Goal: Task Accomplishment & Management: Manage account settings

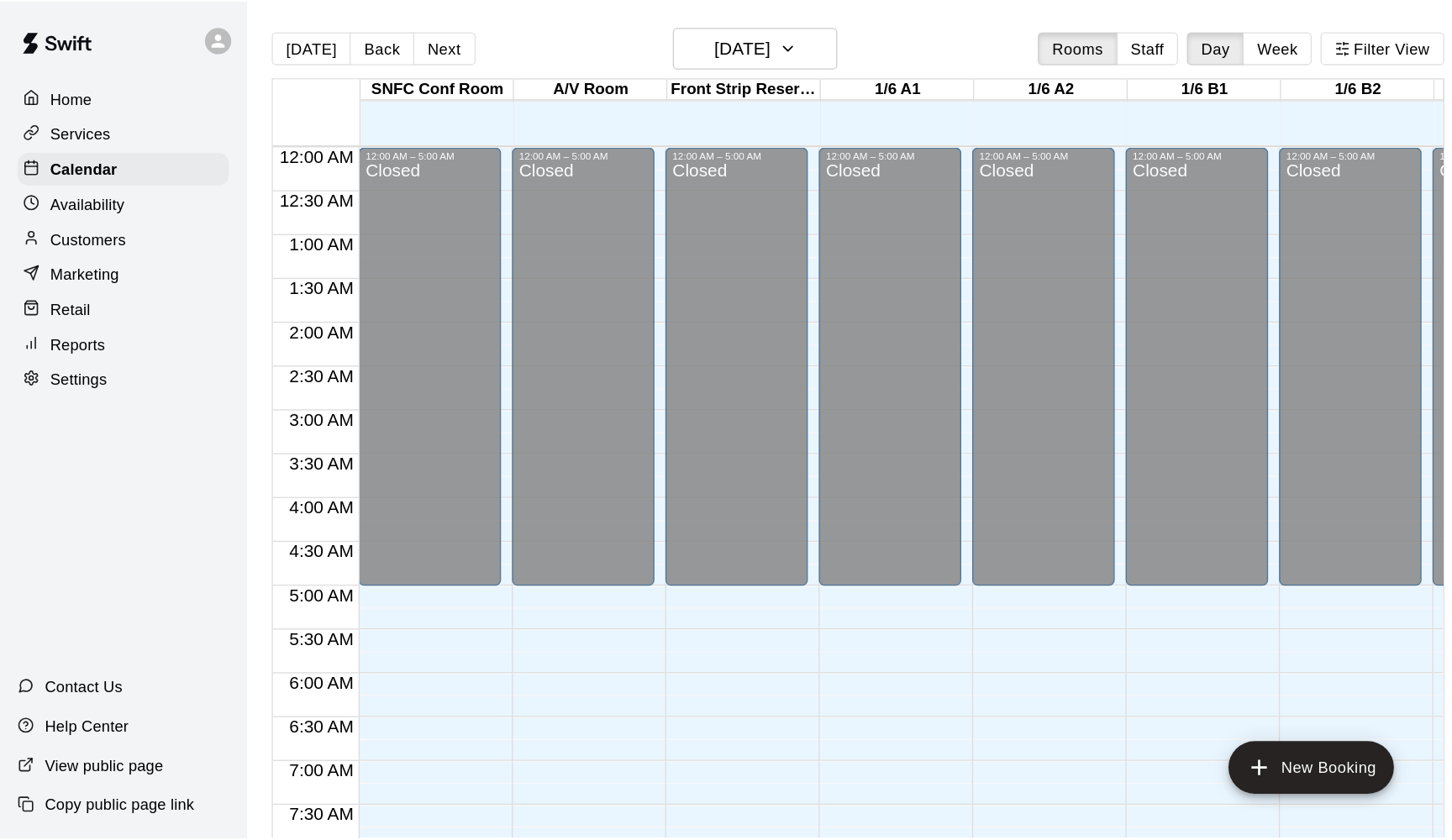
scroll to position [547, 0]
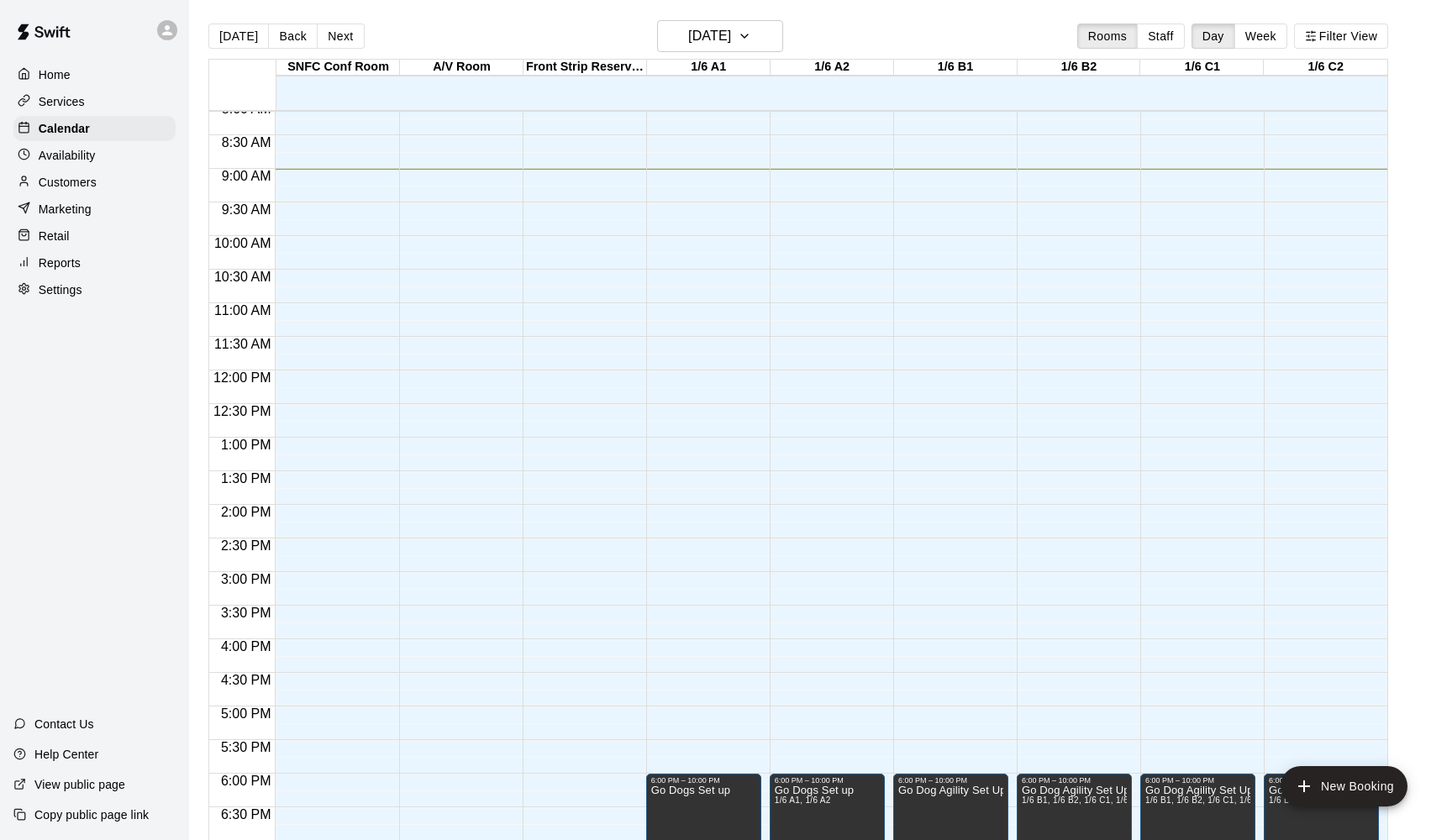
click at [72, 263] on p "Reports" at bounding box center [59, 262] width 42 height 17
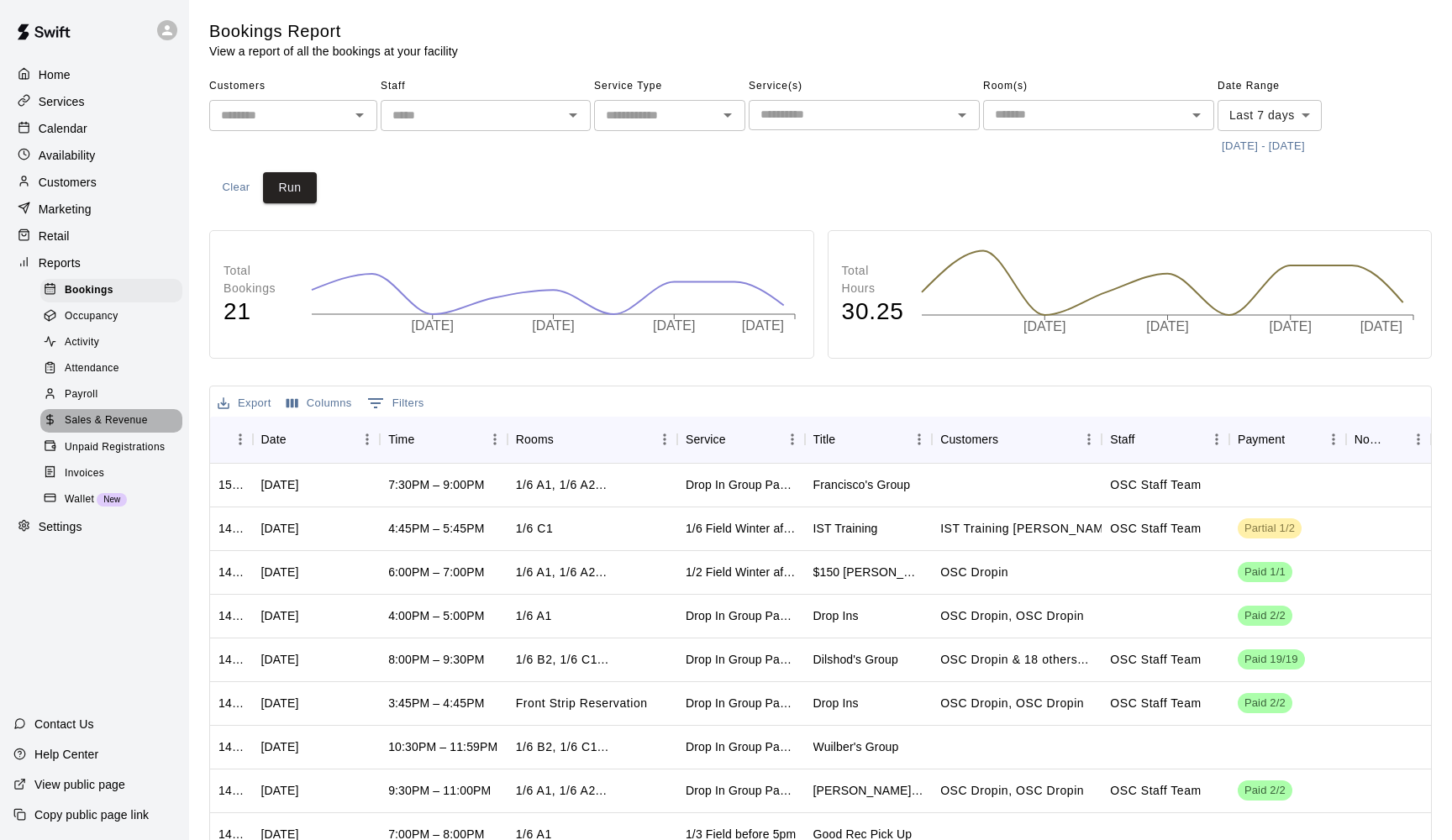
click at [124, 423] on span "Sales & Revenue" at bounding box center [106, 420] width 83 height 17
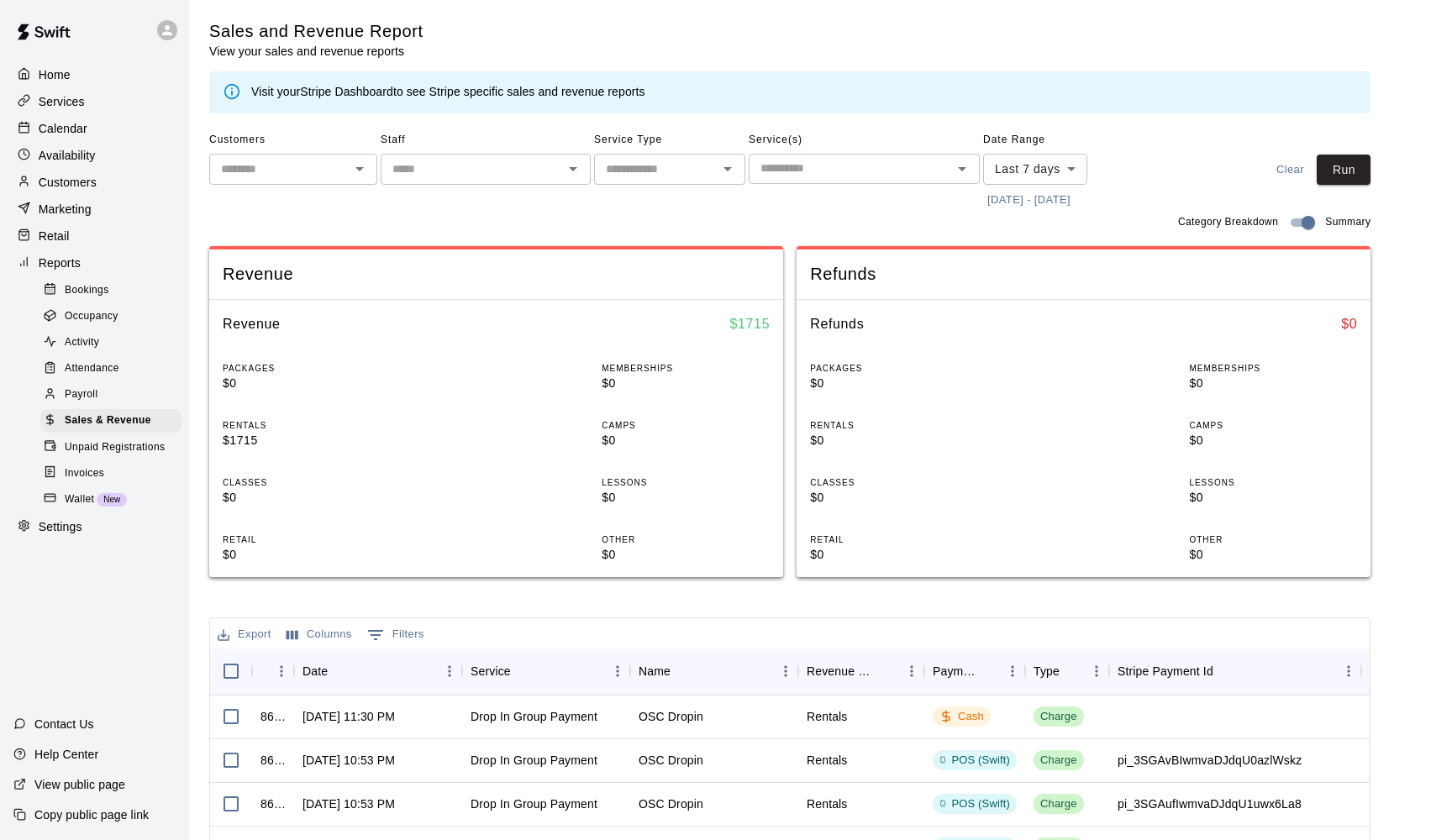
click at [1044, 166] on body "Home Services Calendar Availability Customers Marketing Retail Reports Bookings…" at bounding box center [726, 606] width 1452 height 1212
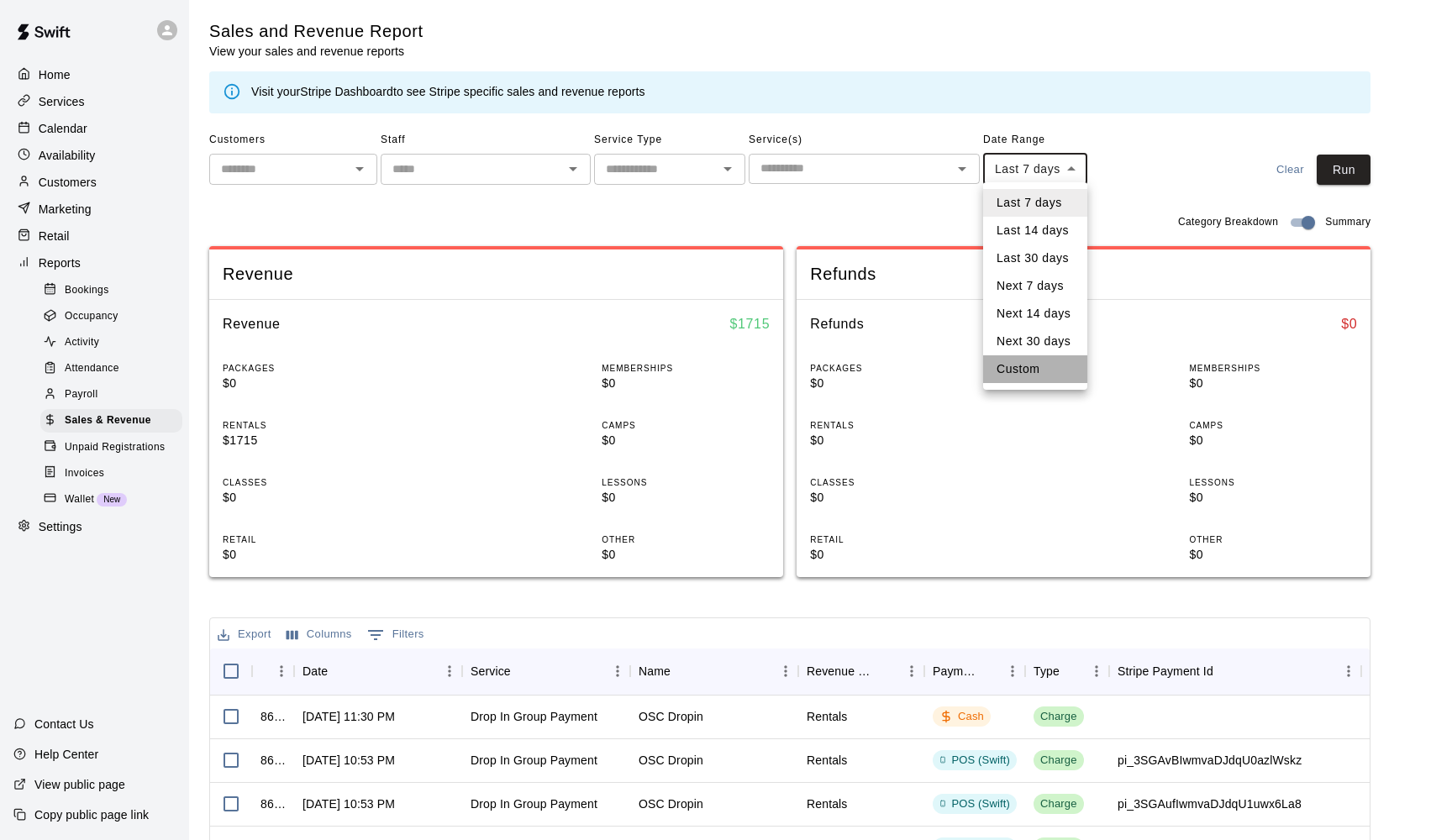
click at [1044, 372] on li "Custom" at bounding box center [1035, 369] width 104 height 27
type input "******"
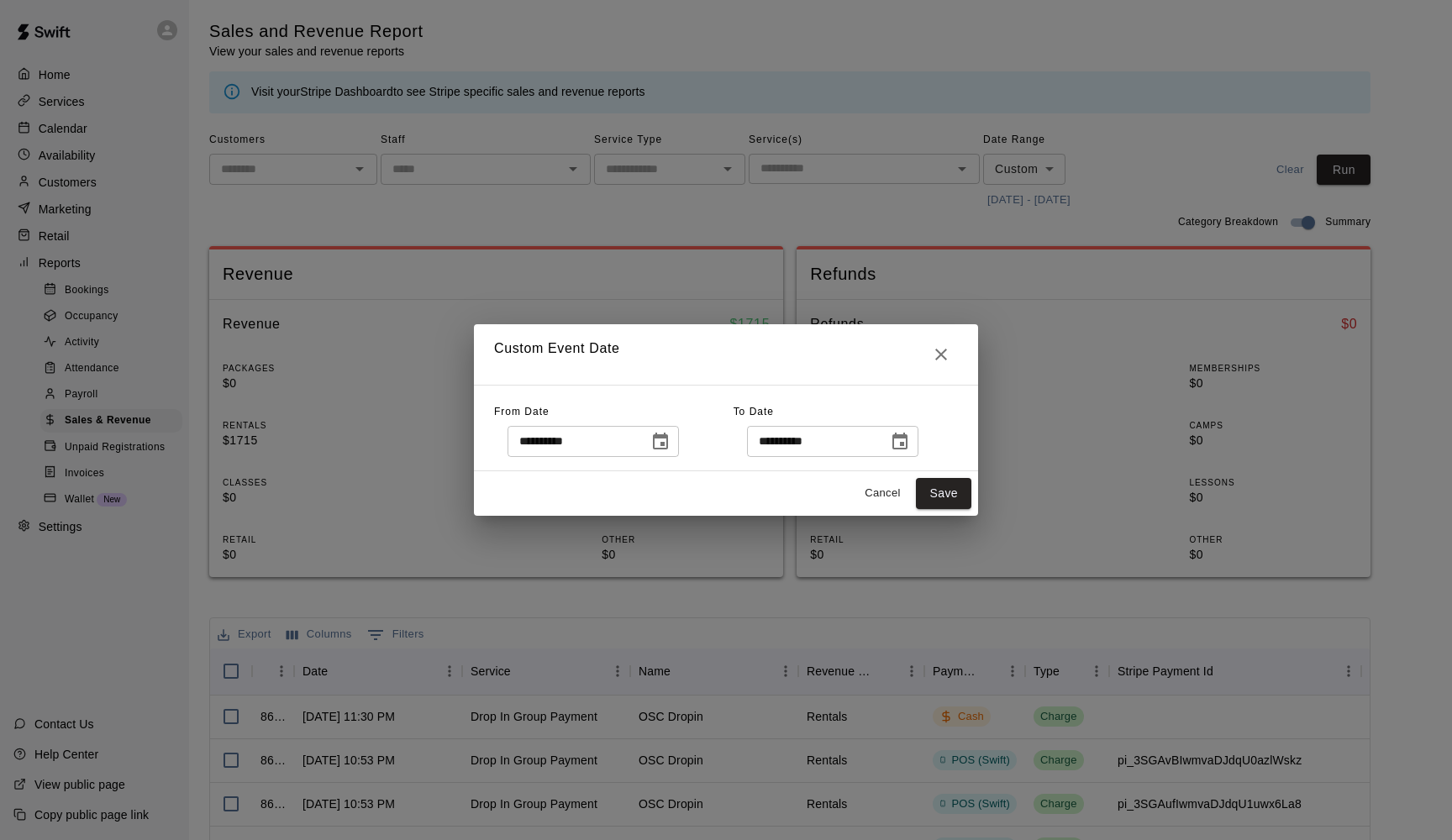
click at [667, 441] on icon "Choose date, selected date is Oct 2, 2025" at bounding box center [660, 442] width 21 height 21
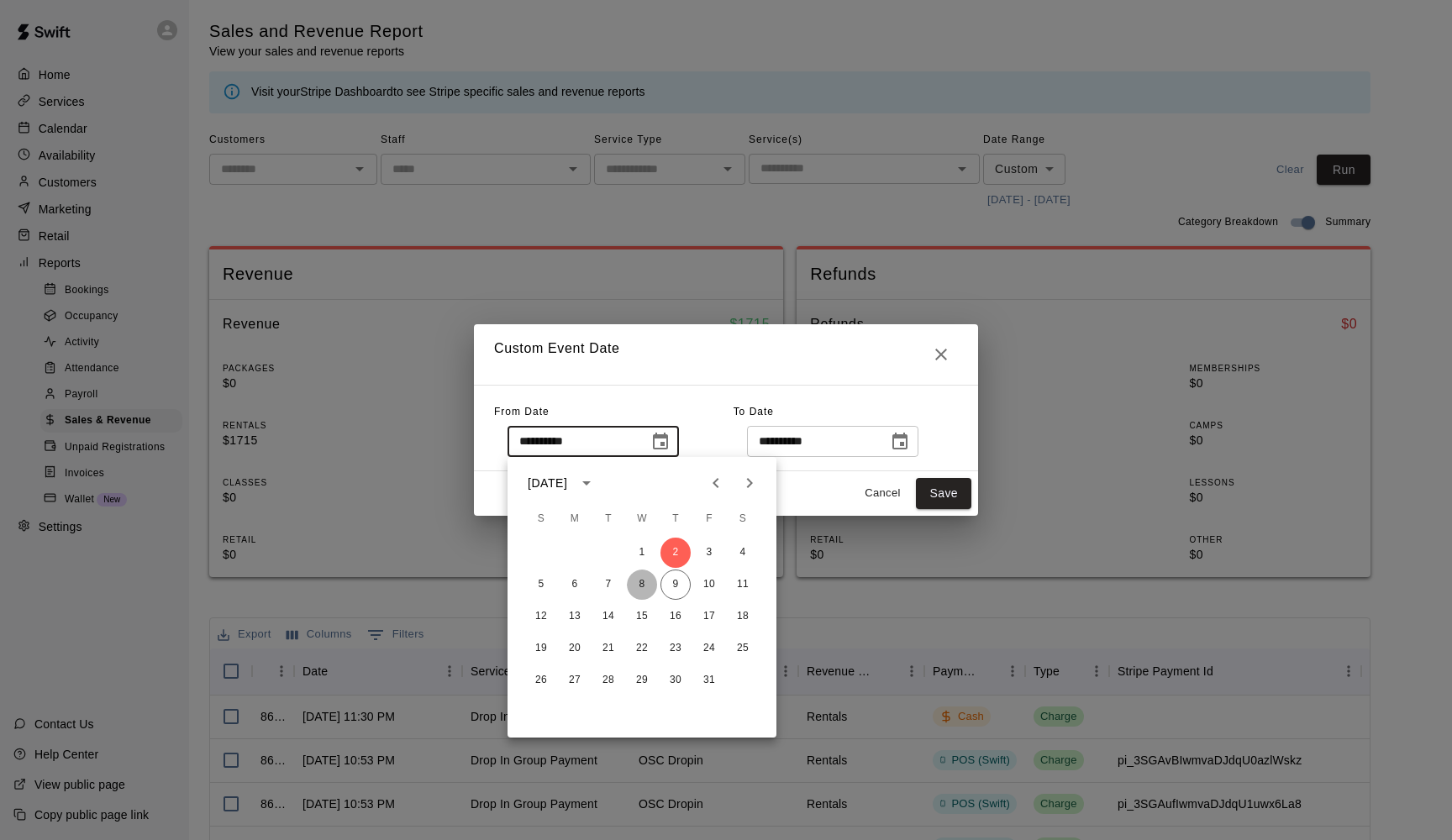
click at [645, 583] on button "8" at bounding box center [641, 584] width 30 height 30
type input "**********"
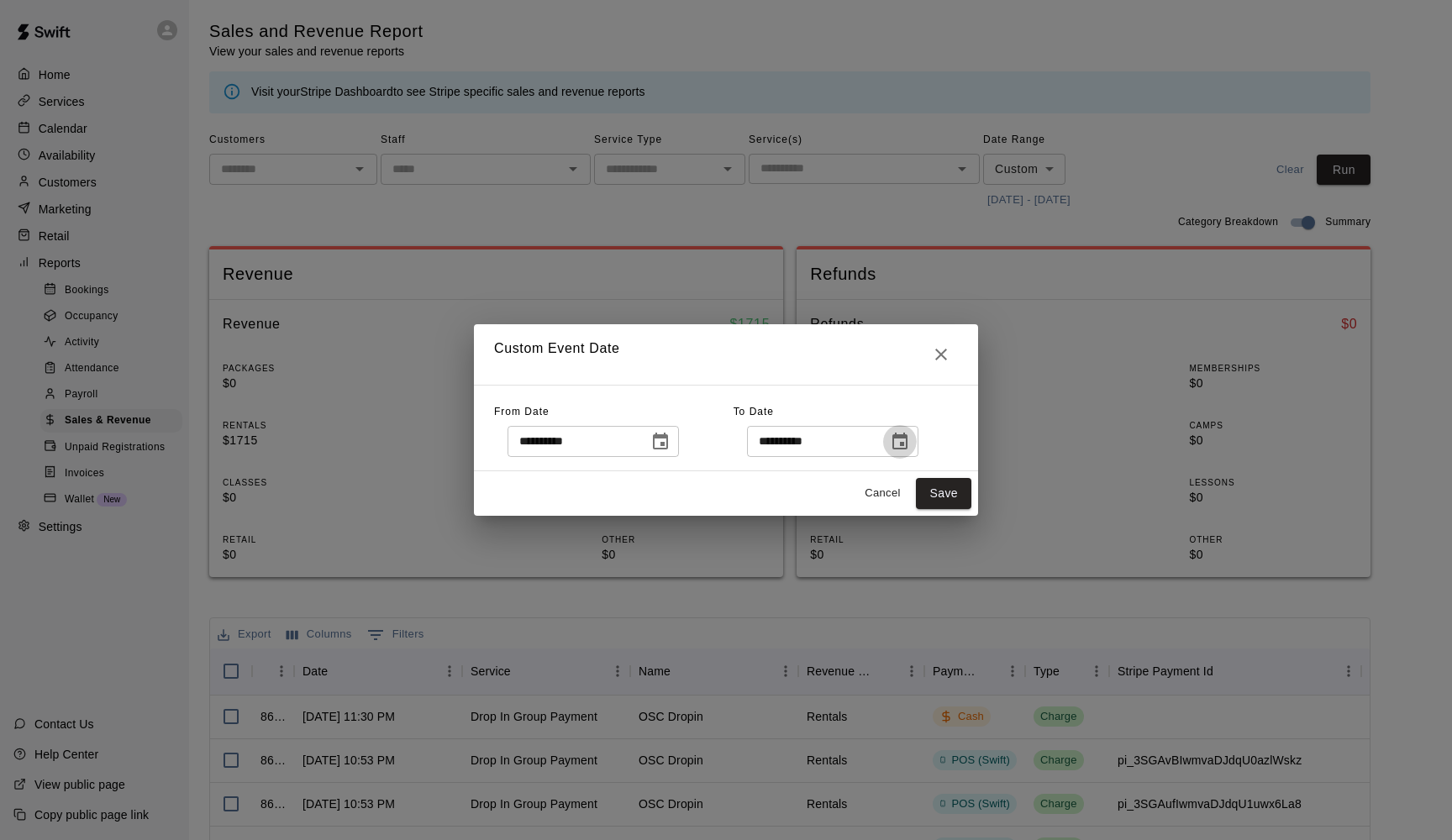
click at [908, 444] on icon "Choose date, selected date is Oct 9, 2025" at bounding box center [899, 441] width 15 height 17
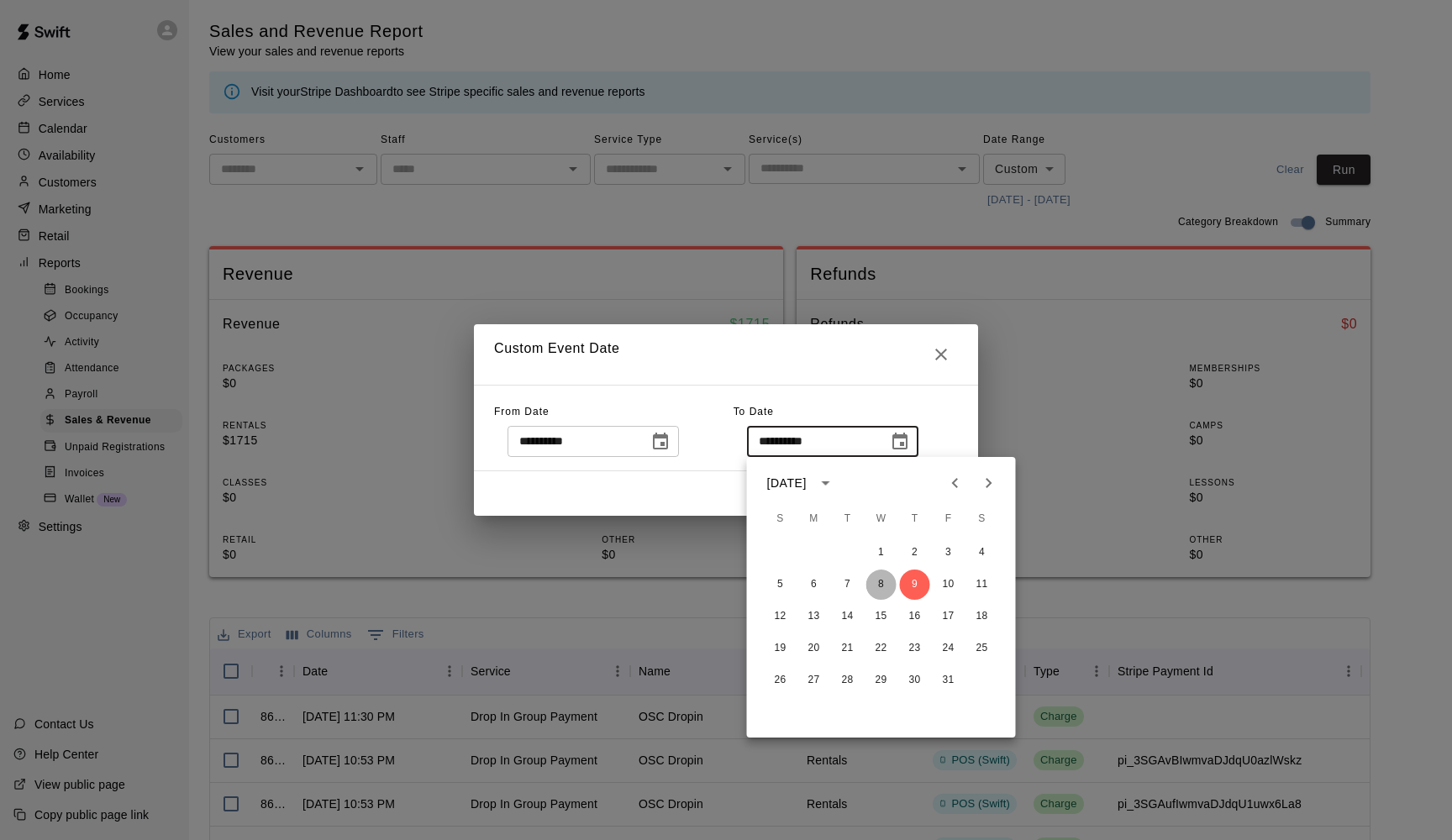
click at [879, 587] on button "8" at bounding box center [881, 584] width 30 height 30
type input "**********"
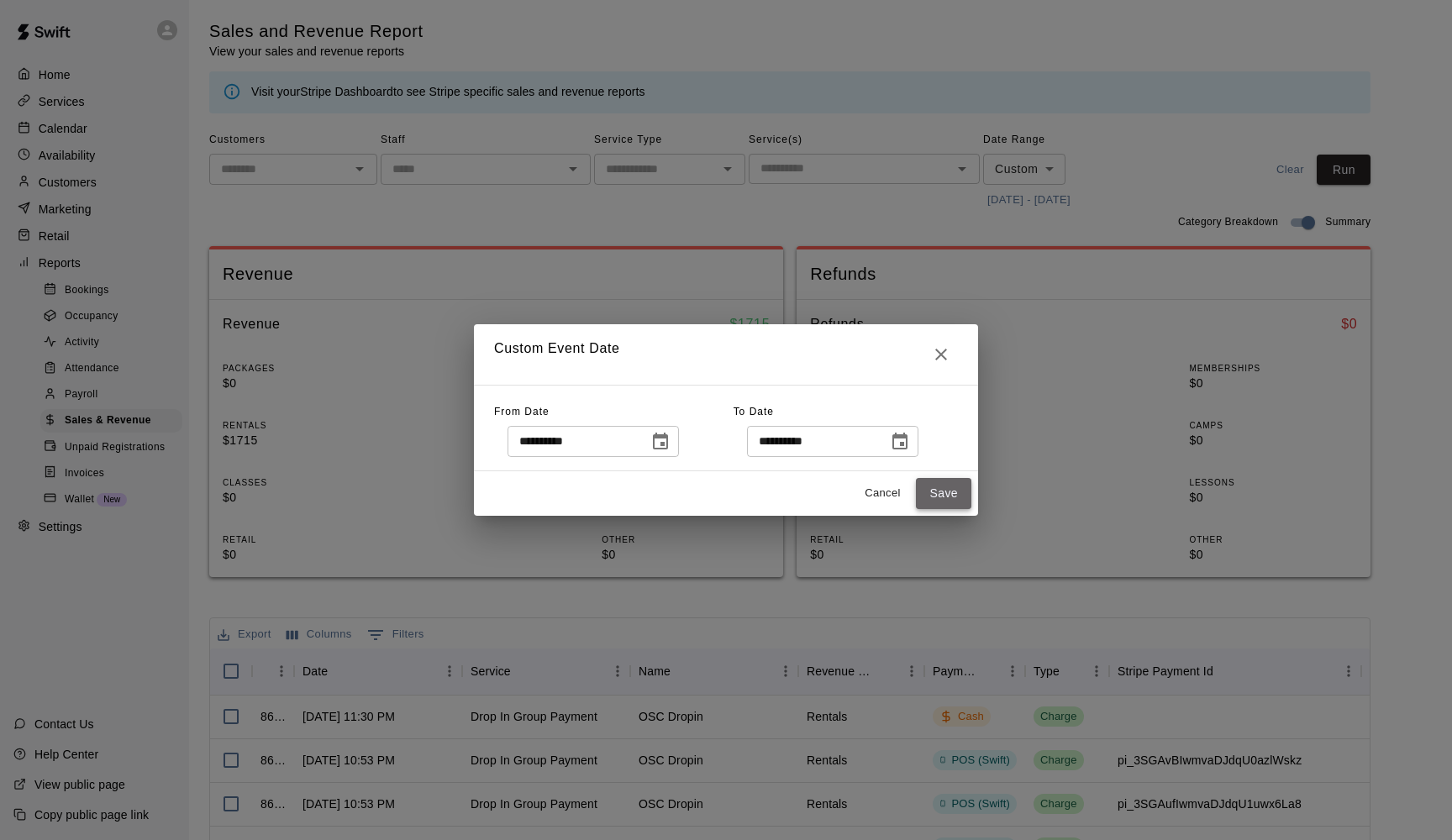
click at [949, 488] on button "Save" at bounding box center [943, 493] width 56 height 31
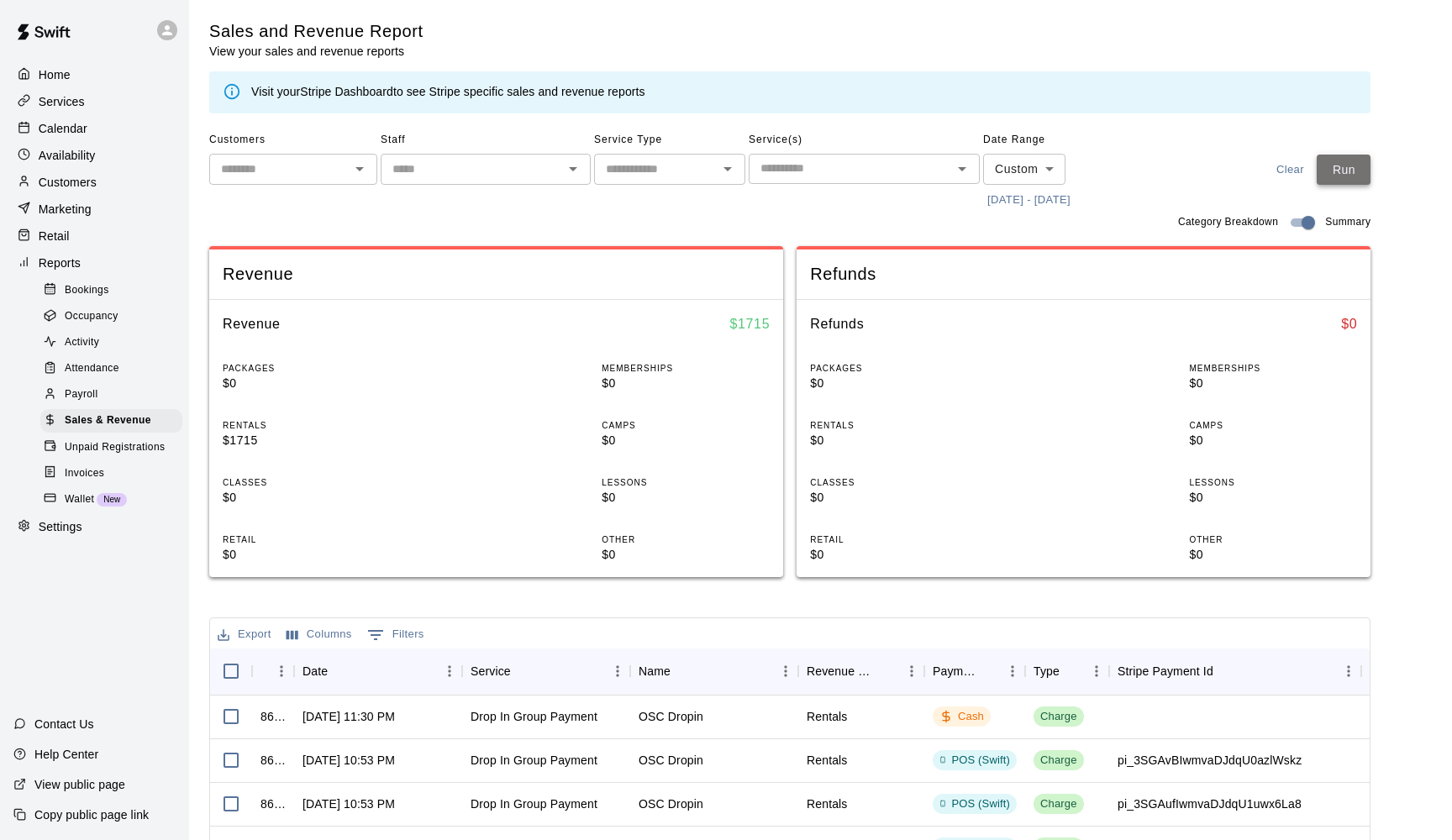
click at [1112, 163] on button "Run" at bounding box center [1343, 170] width 54 height 31
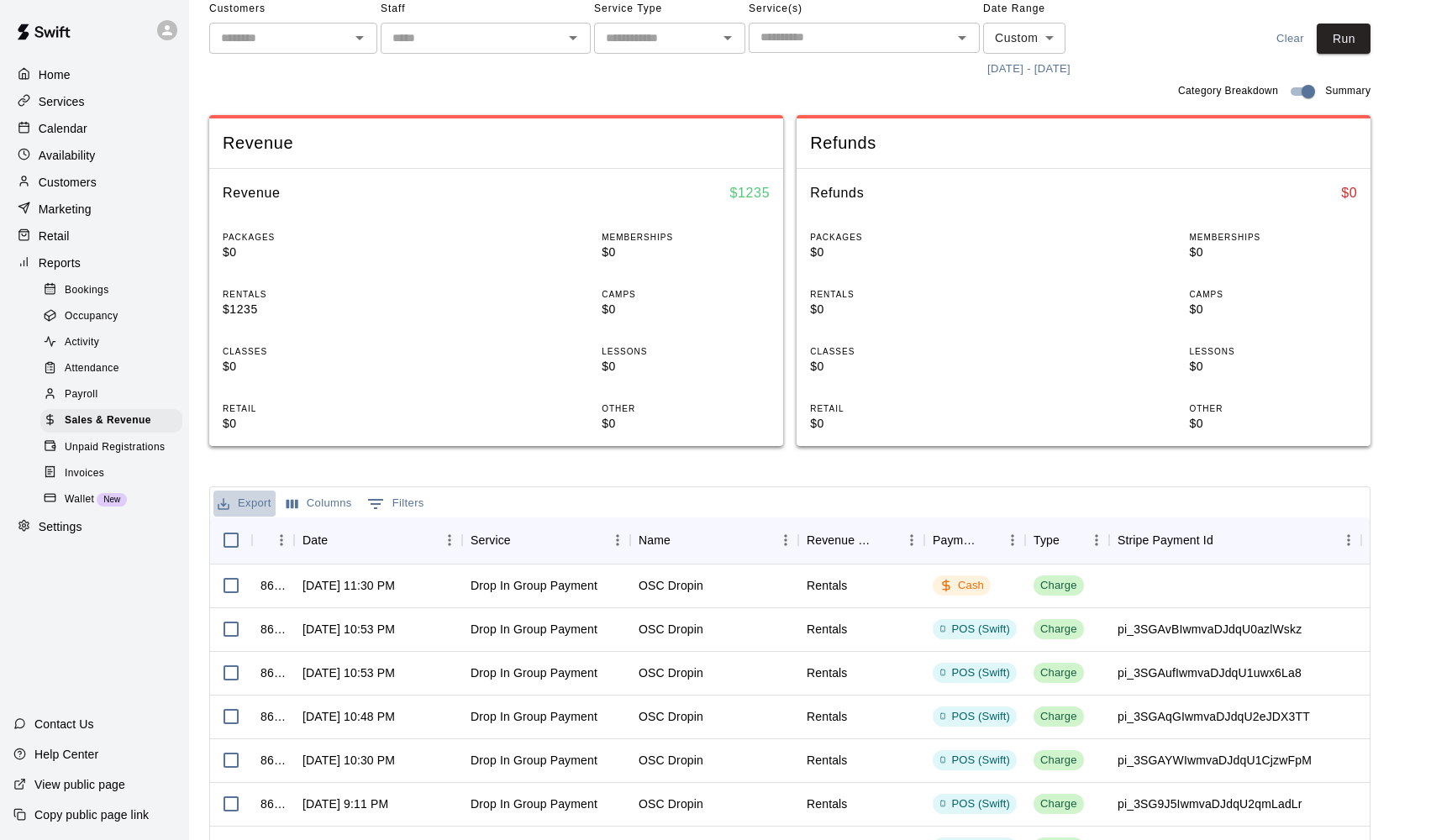
click at [258, 498] on button "Export" at bounding box center [244, 503] width 62 height 26
click at [258, 525] on li "Download as CSV" at bounding box center [278, 533] width 129 height 27
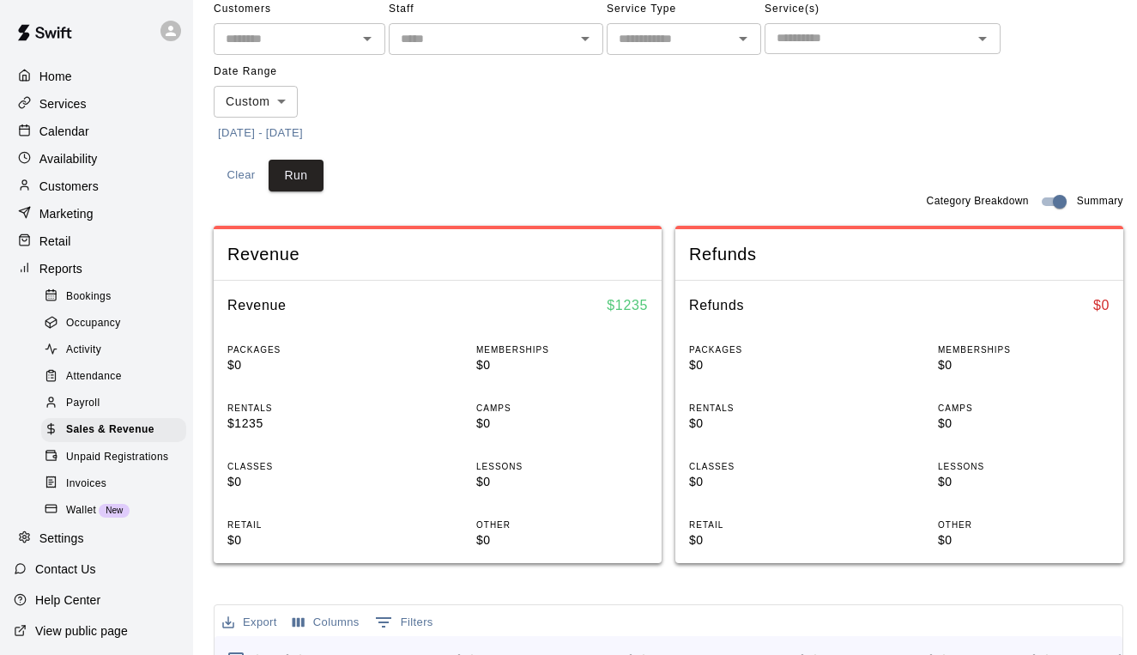
click at [64, 190] on p "Customers" at bounding box center [68, 186] width 59 height 17
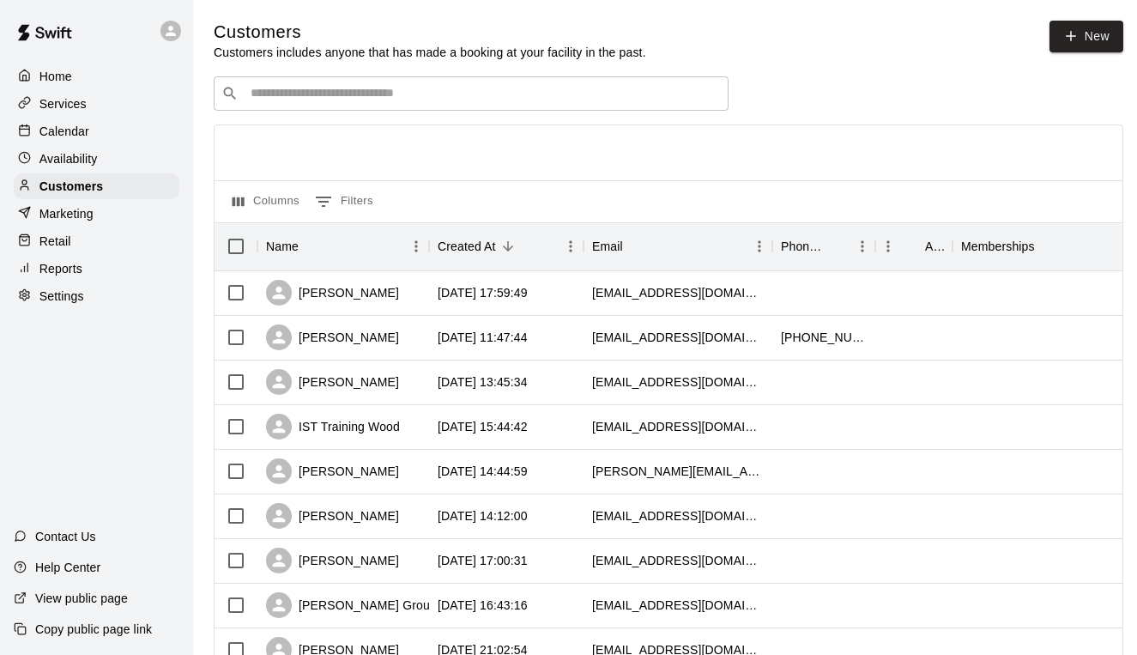
click at [330, 100] on input "Search customers by name or email" at bounding box center [482, 93] width 475 height 17
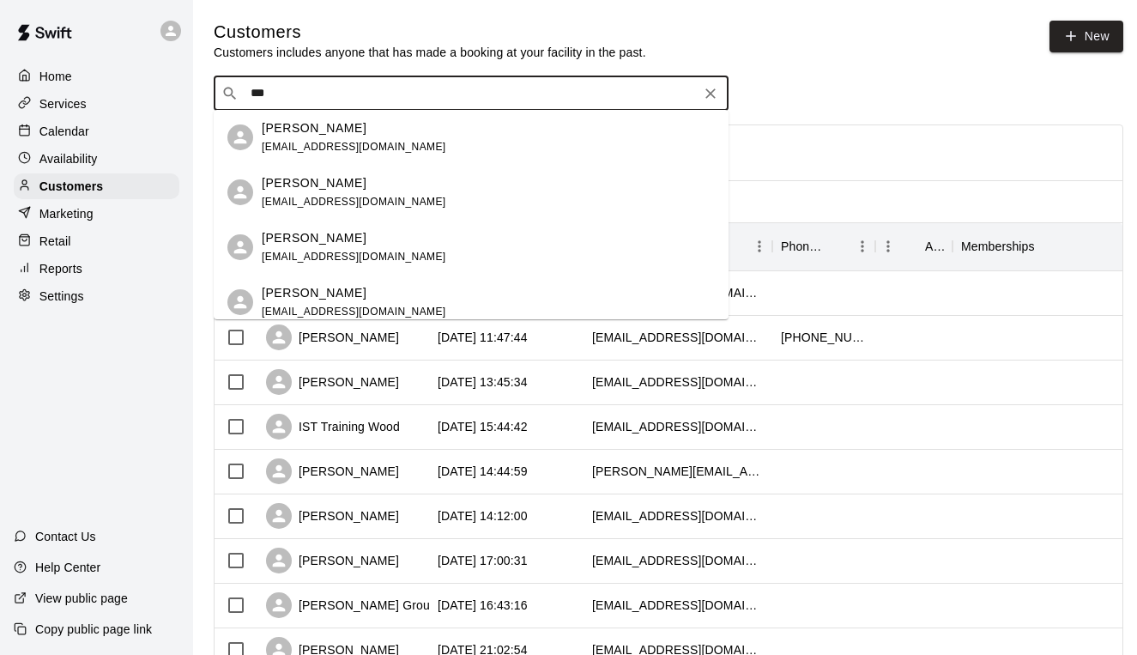
drag, startPoint x: 271, startPoint y: 93, endPoint x: 209, endPoint y: 93, distance: 61.8
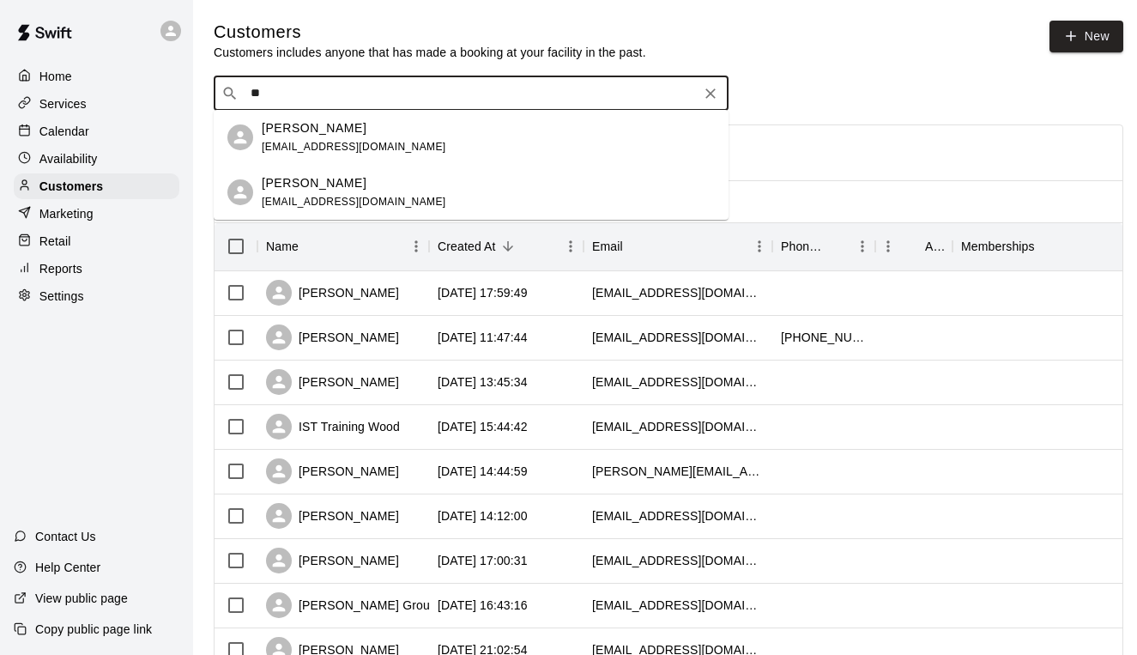
type input "***"
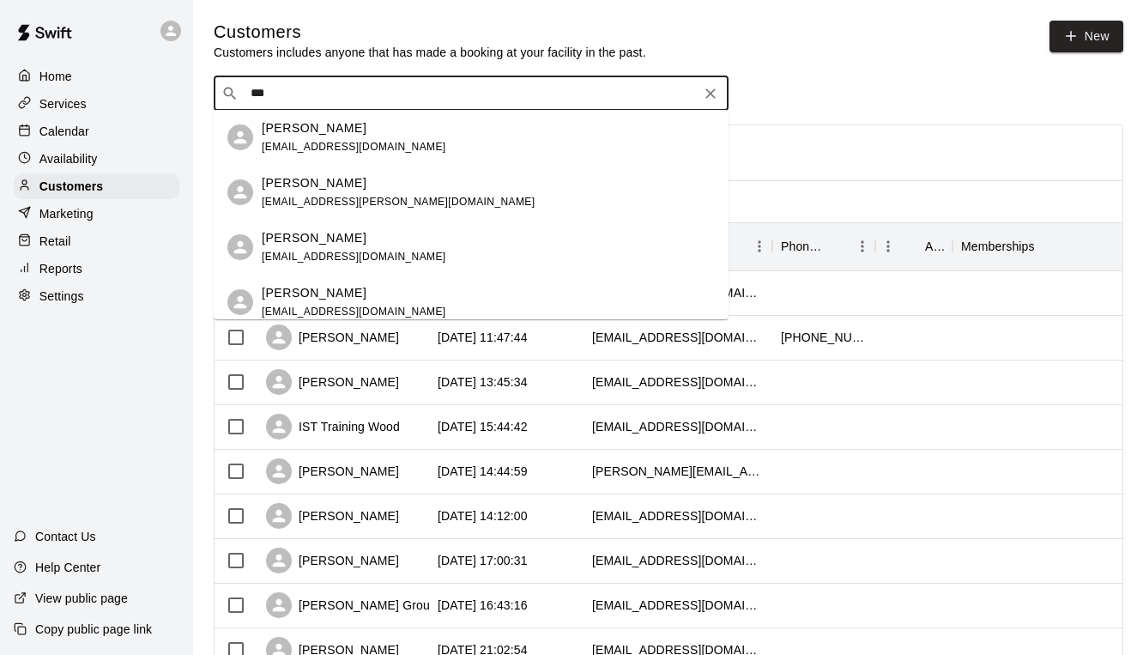
click at [276, 141] on span "[EMAIL_ADDRESS][DOMAIN_NAME]" at bounding box center [354, 147] width 184 height 12
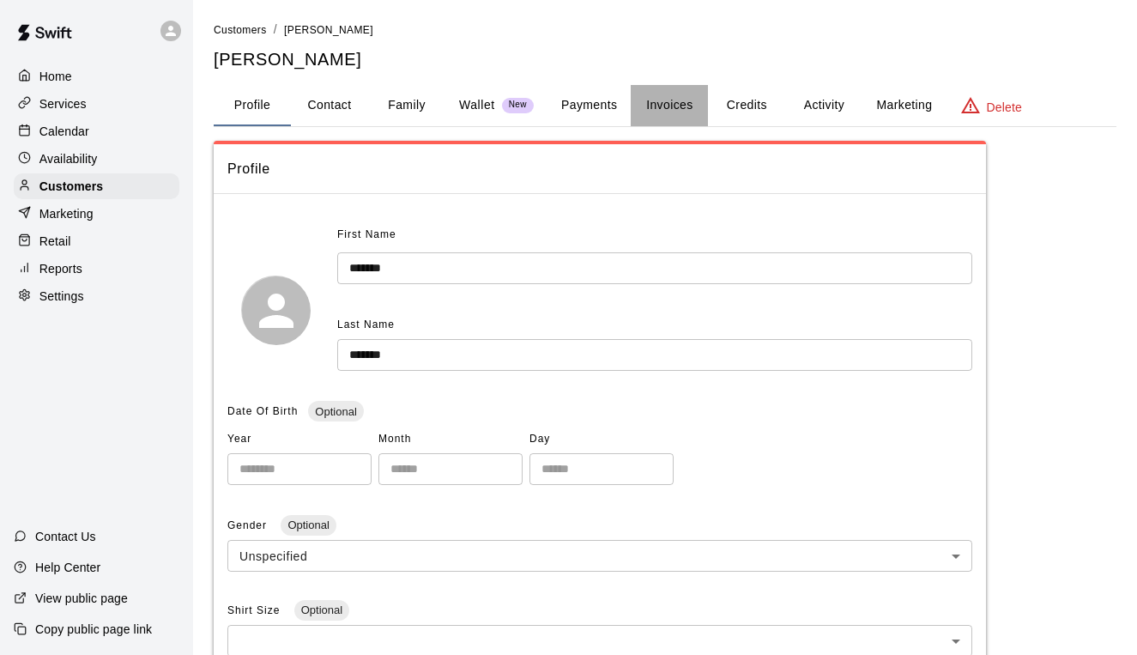
click at [669, 104] on button "Invoices" at bounding box center [669, 105] width 77 height 41
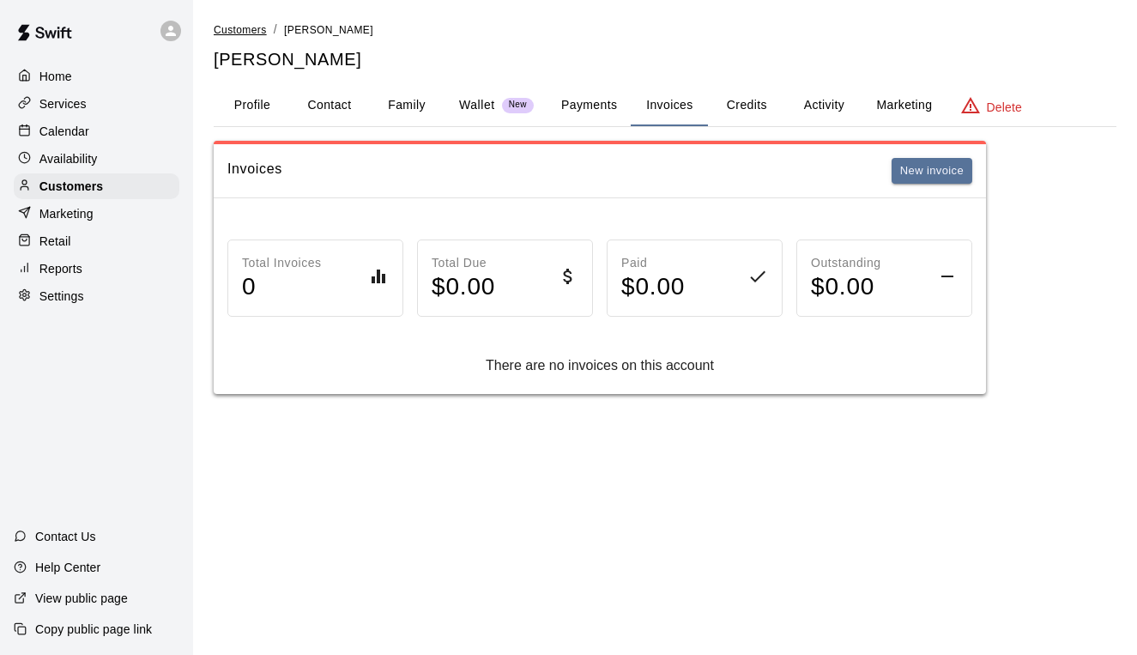
click at [232, 30] on span "Customers" at bounding box center [240, 30] width 53 height 12
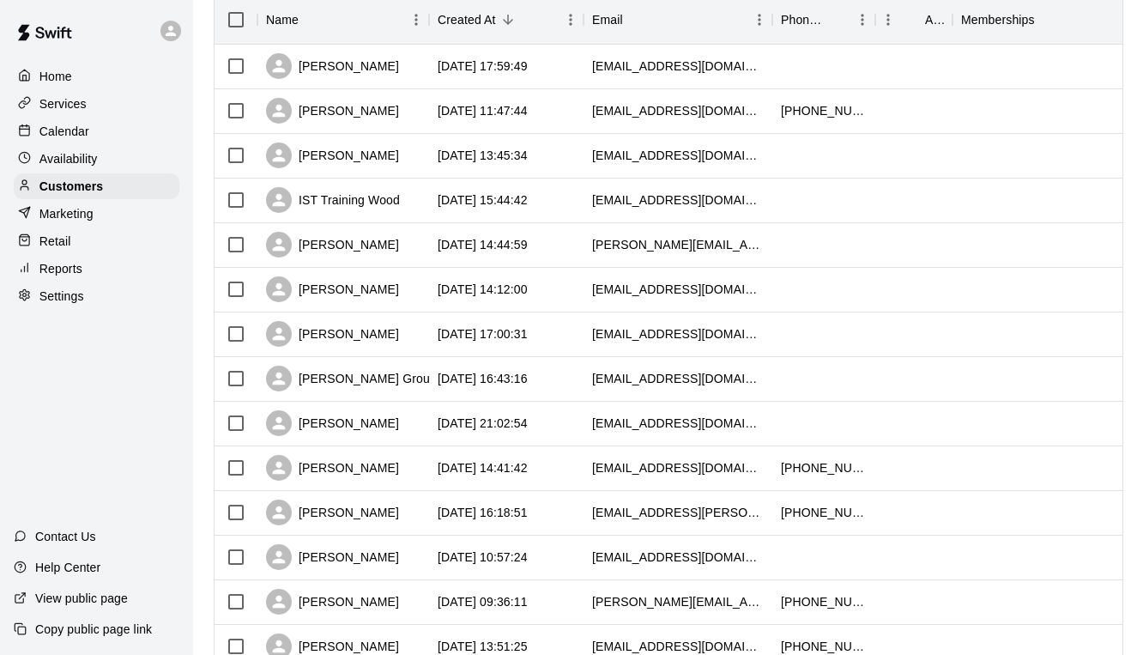
scroll to position [263, 0]
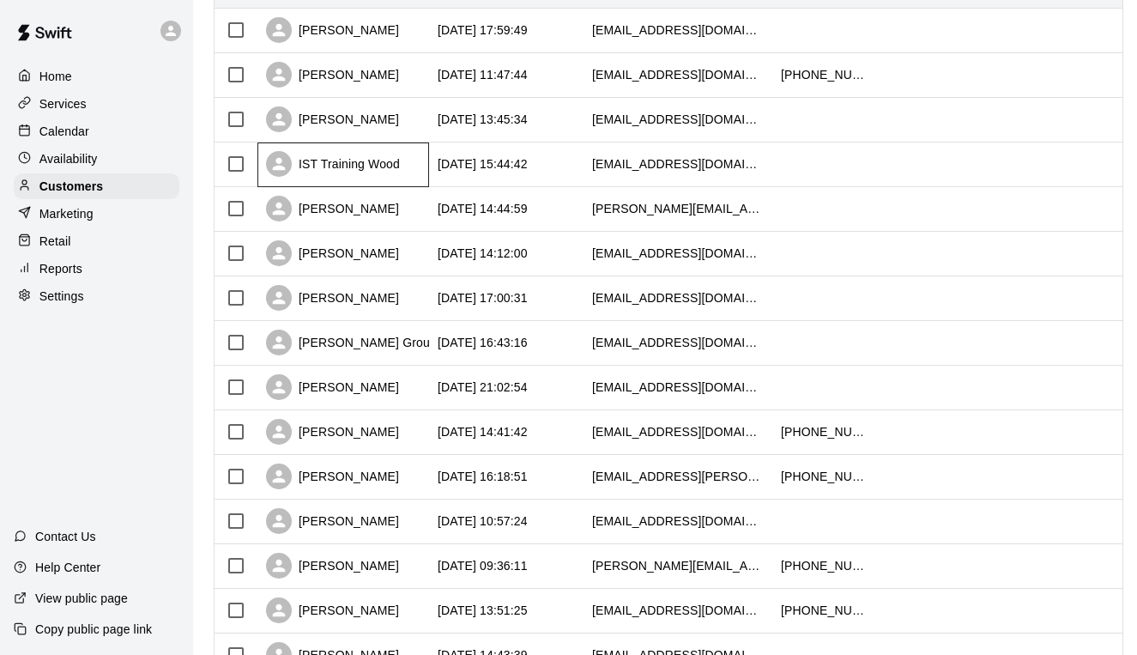
click at [416, 170] on div "IST Training Wood" at bounding box center [343, 164] width 172 height 45
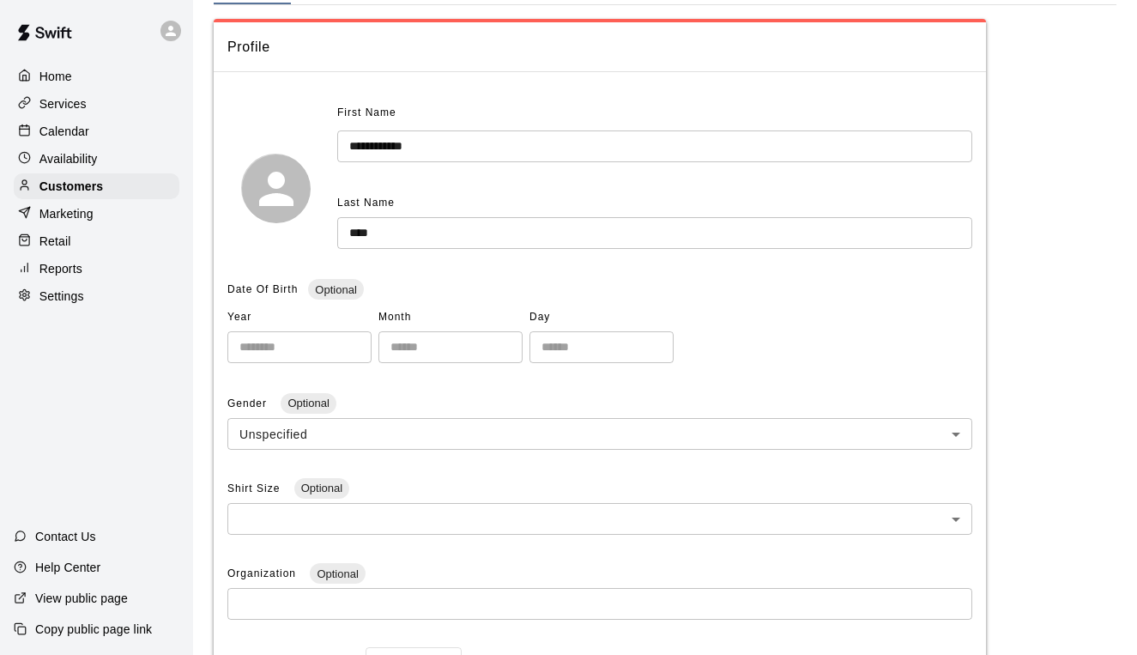
scroll to position [124, 0]
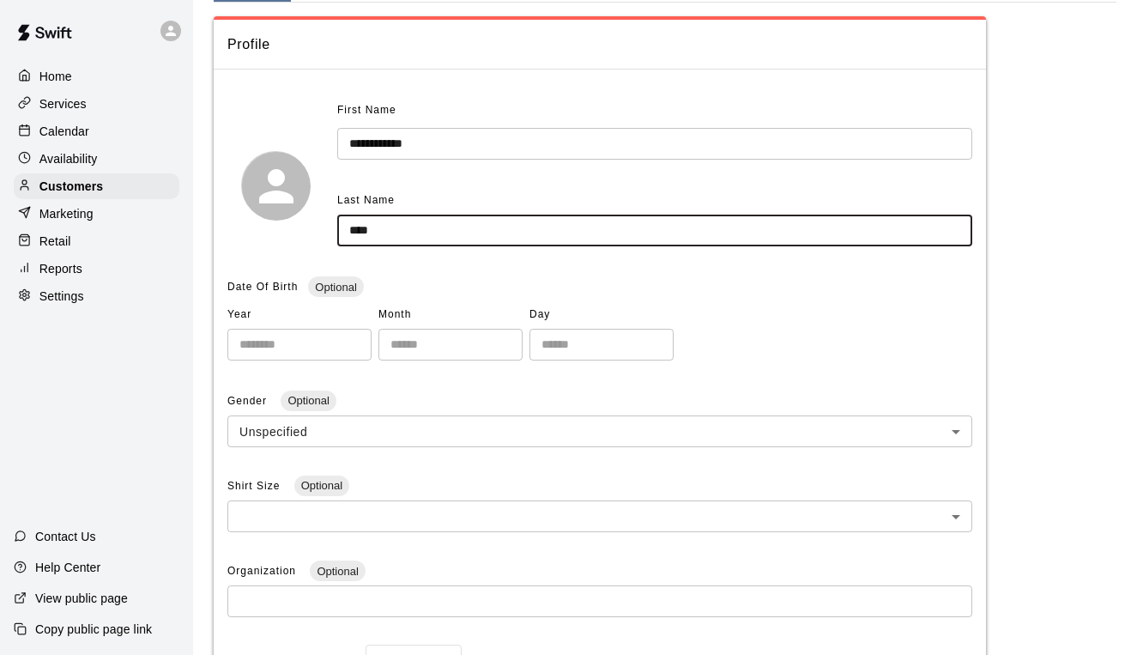
drag, startPoint x: 401, startPoint y: 228, endPoint x: 308, endPoint y: 228, distance: 92.7
type input "*"
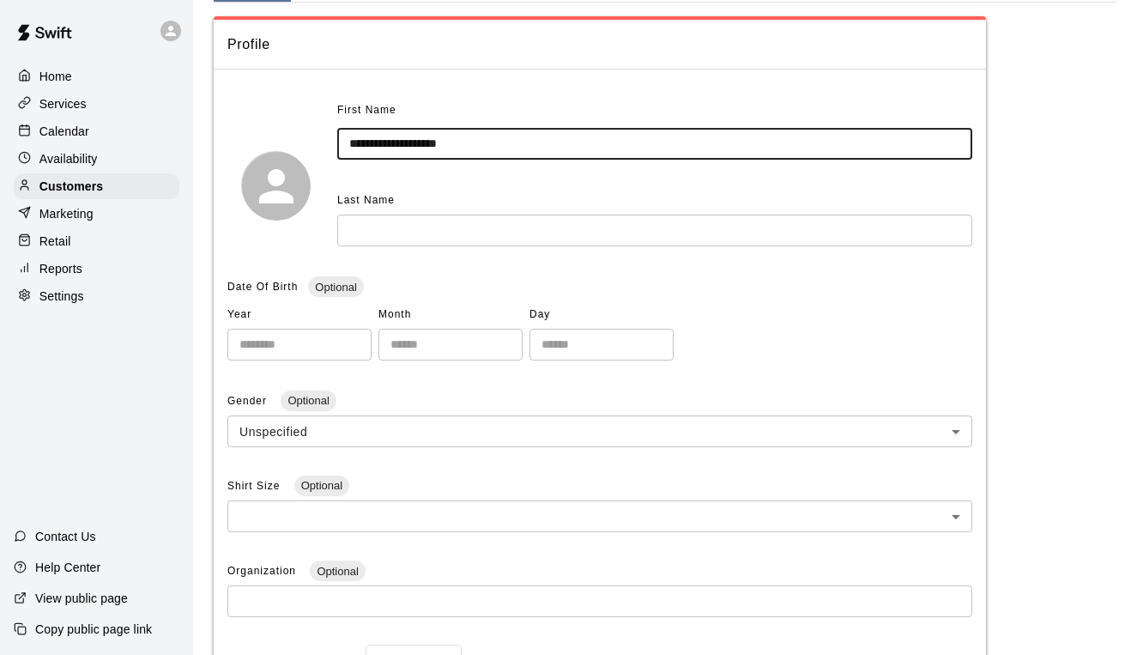
type input "**********"
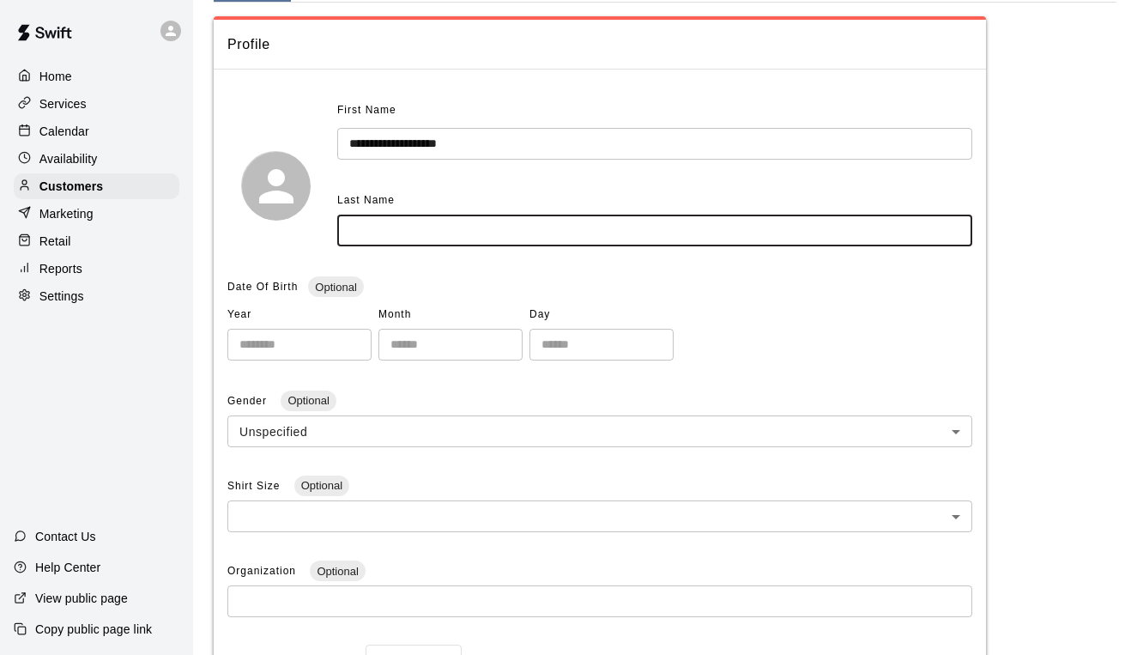
click at [382, 226] on input "text" at bounding box center [654, 231] width 635 height 32
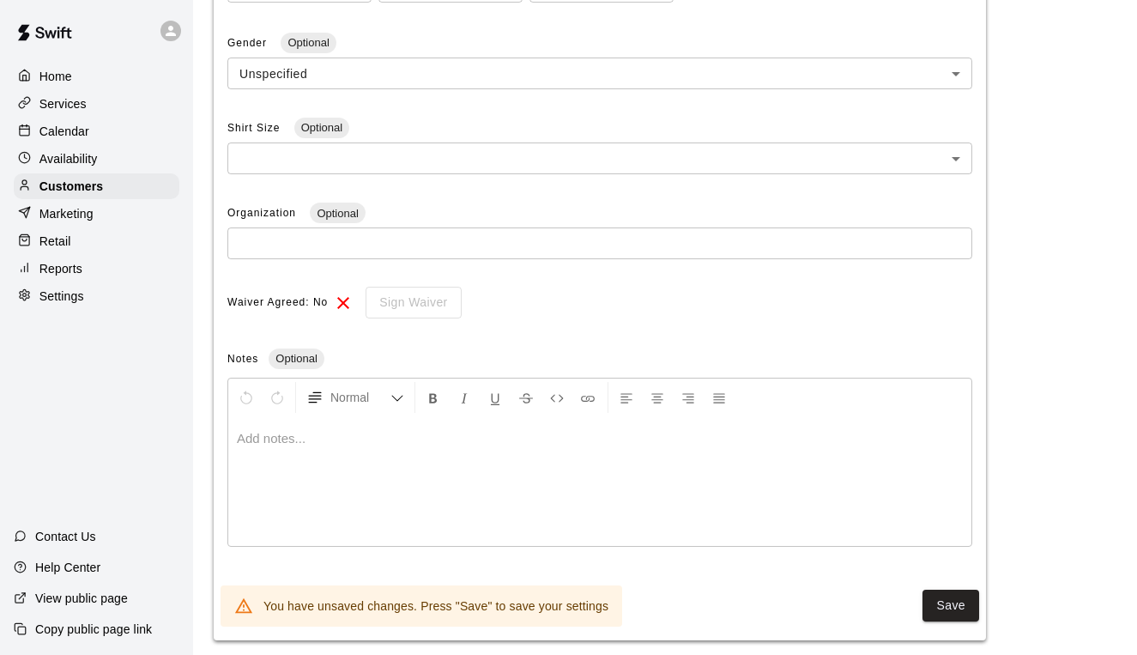
scroll to position [495, 1]
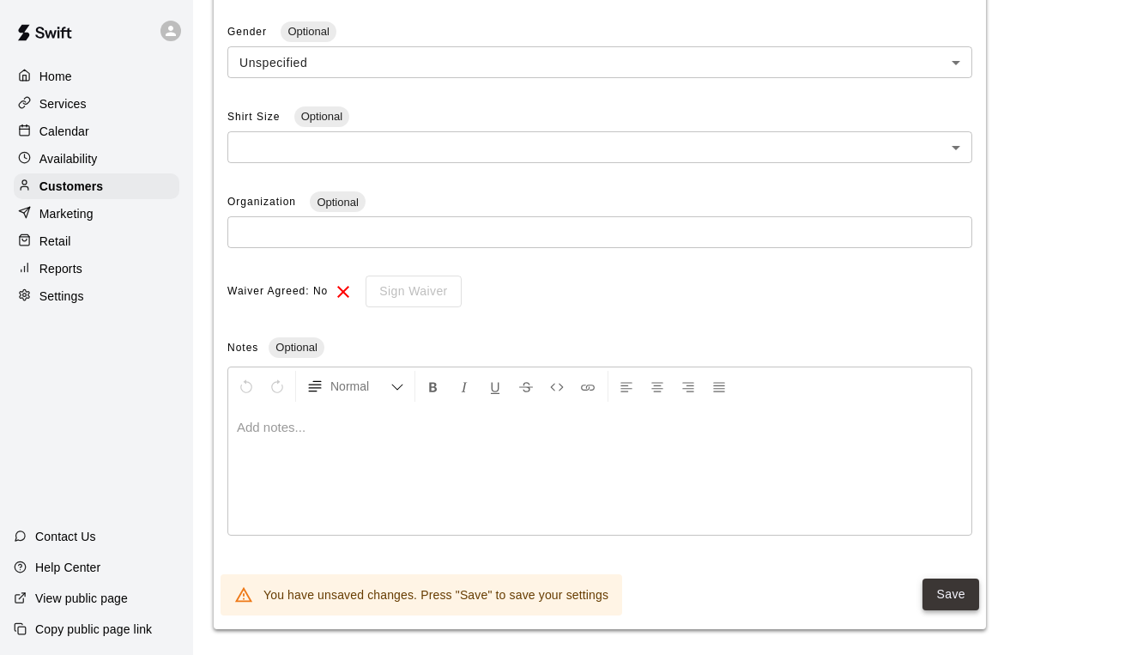
type input "*******"
click at [940, 578] on button "Save" at bounding box center [950, 594] width 57 height 32
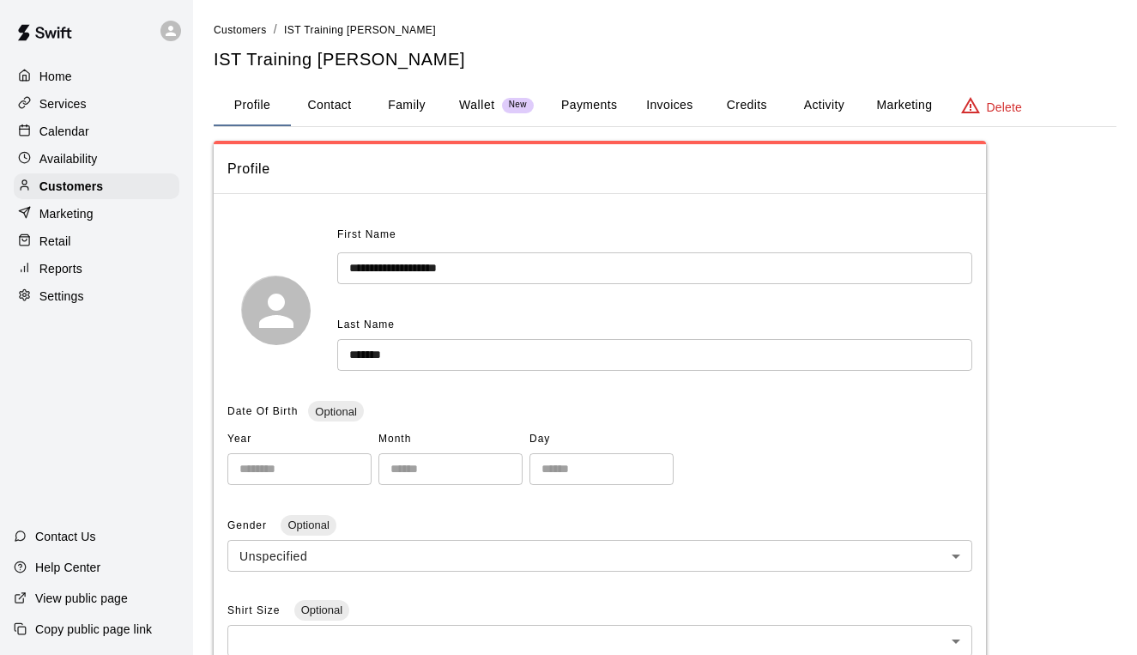
scroll to position [0, 0]
click at [669, 112] on button "Invoices" at bounding box center [669, 105] width 77 height 41
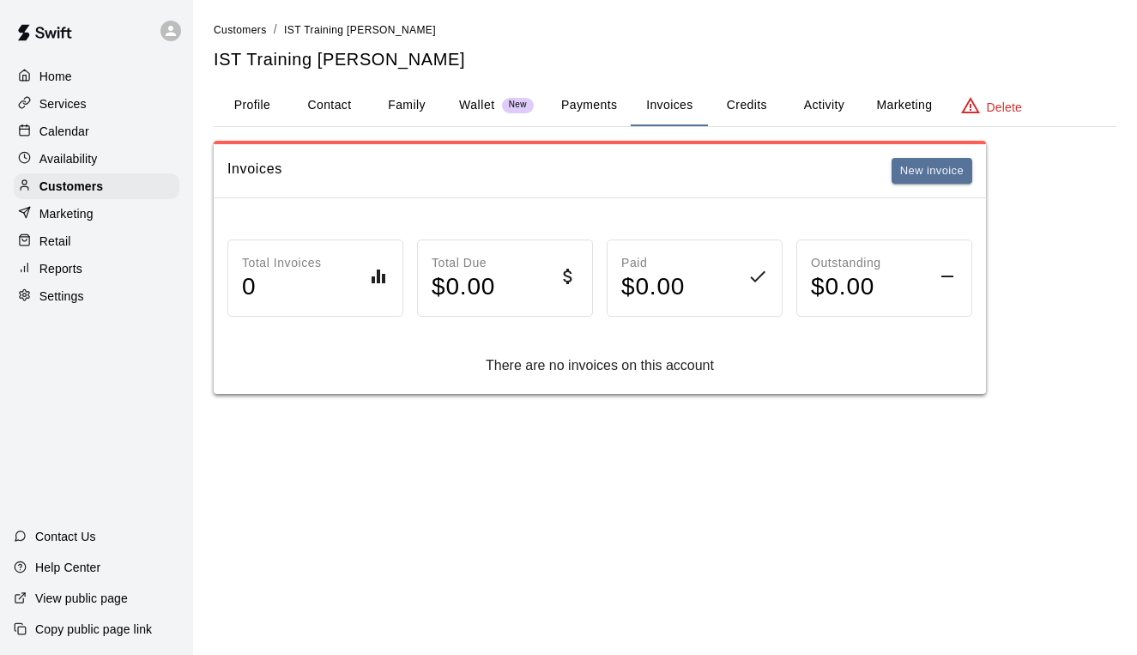
click at [470, 100] on p "Wallet" at bounding box center [477, 105] width 36 height 18
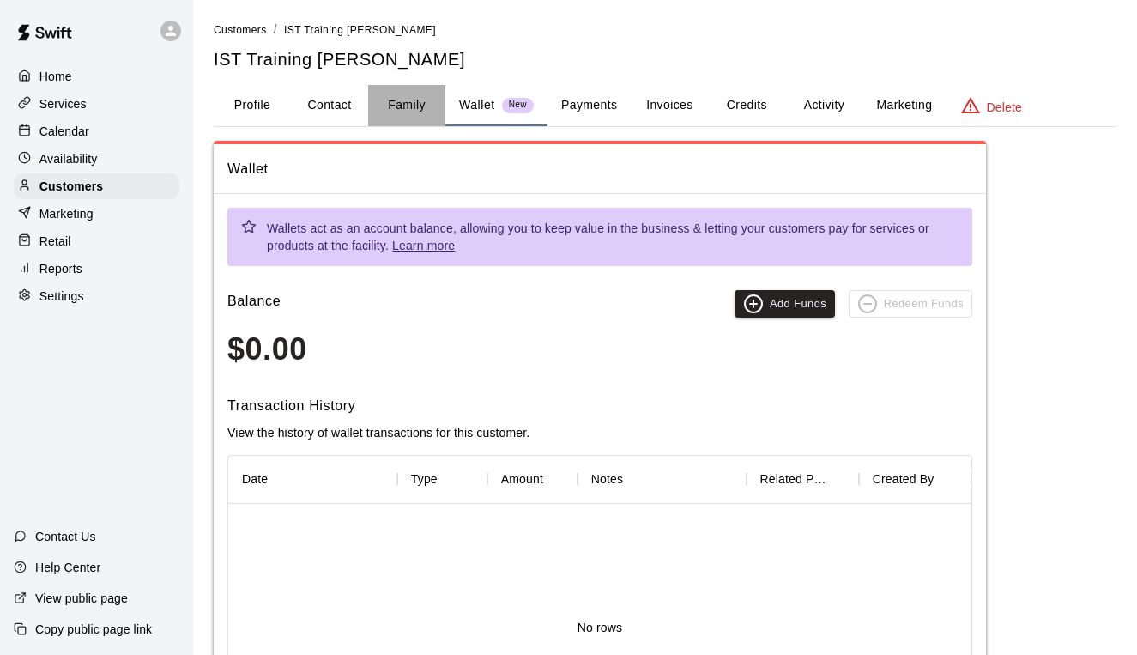
click at [411, 100] on button "Family" at bounding box center [406, 105] width 77 height 41
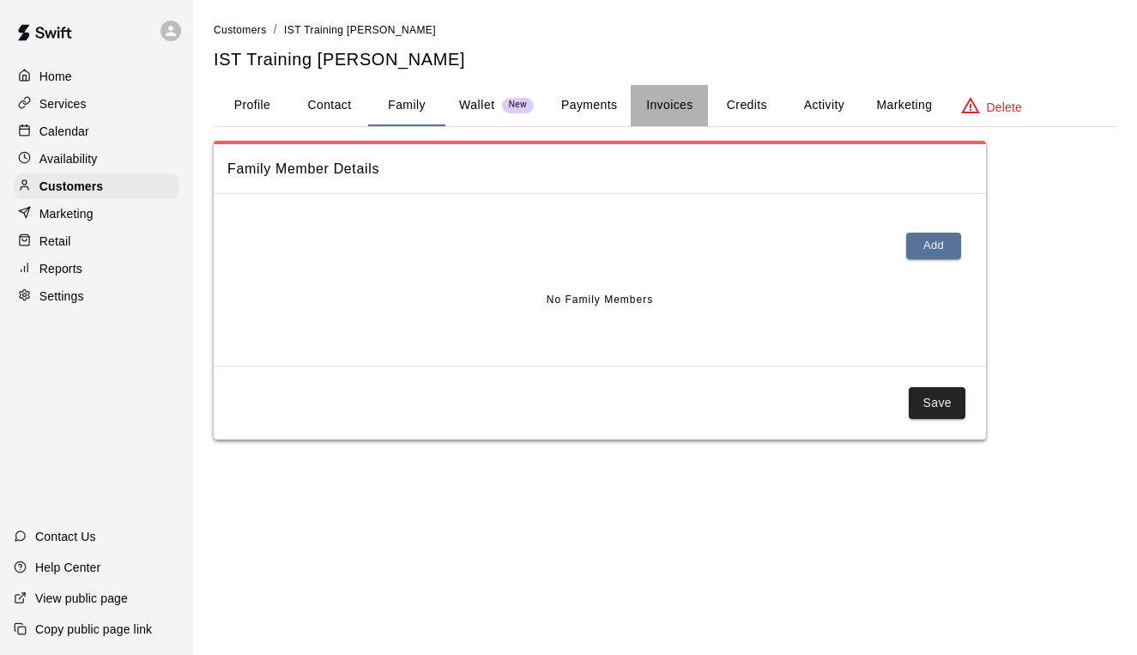
click at [683, 107] on button "Invoices" at bounding box center [669, 105] width 77 height 41
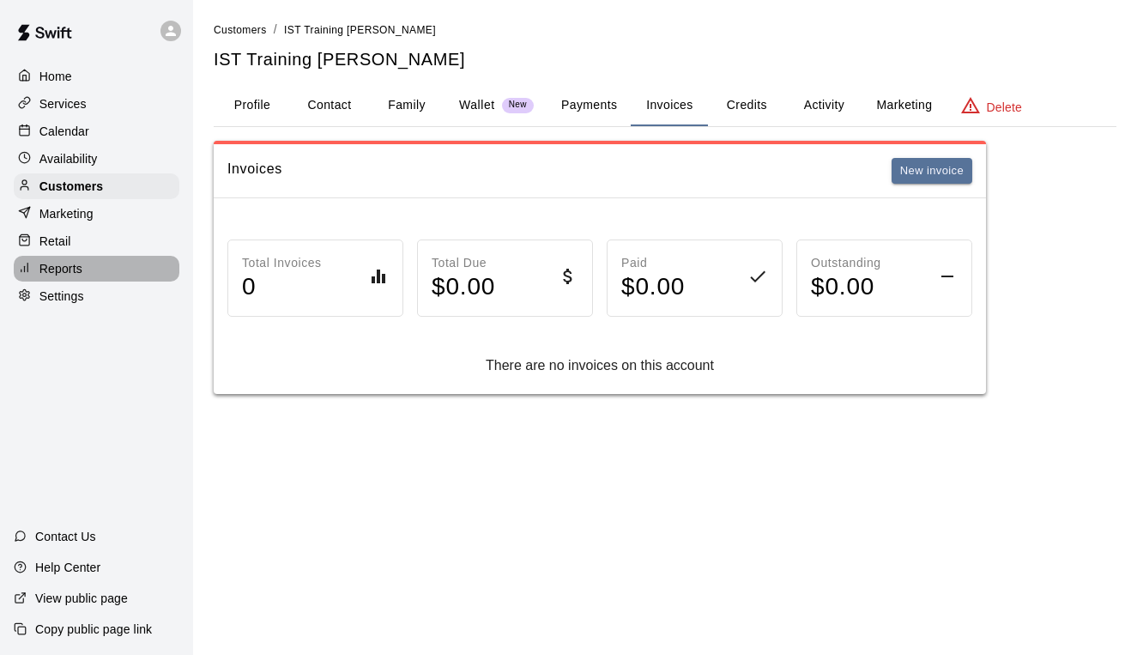
click at [54, 262] on p "Reports" at bounding box center [60, 268] width 43 height 17
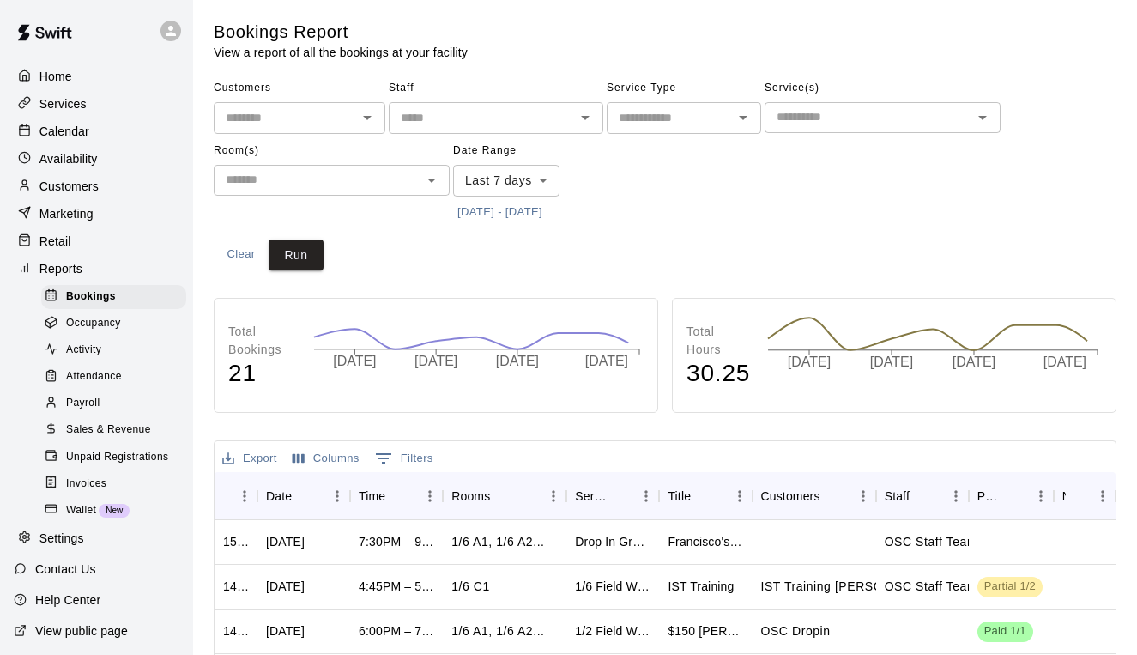
click at [85, 475] on span "Invoices" at bounding box center [86, 483] width 40 height 17
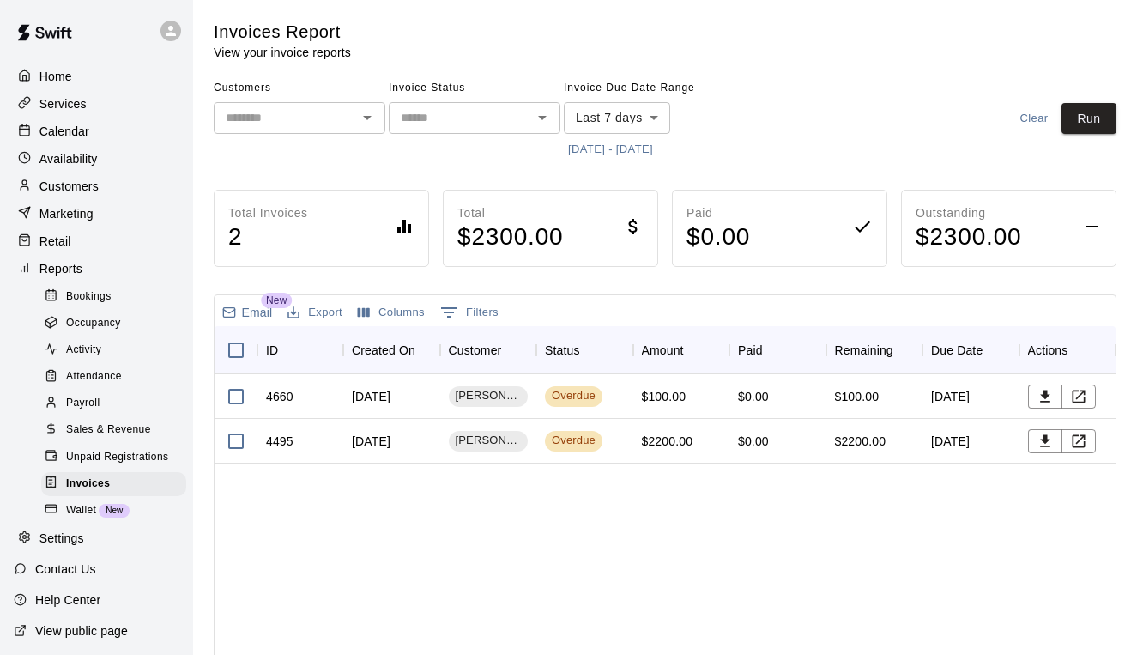
click at [76, 181] on p "Customers" at bounding box center [68, 186] width 59 height 17
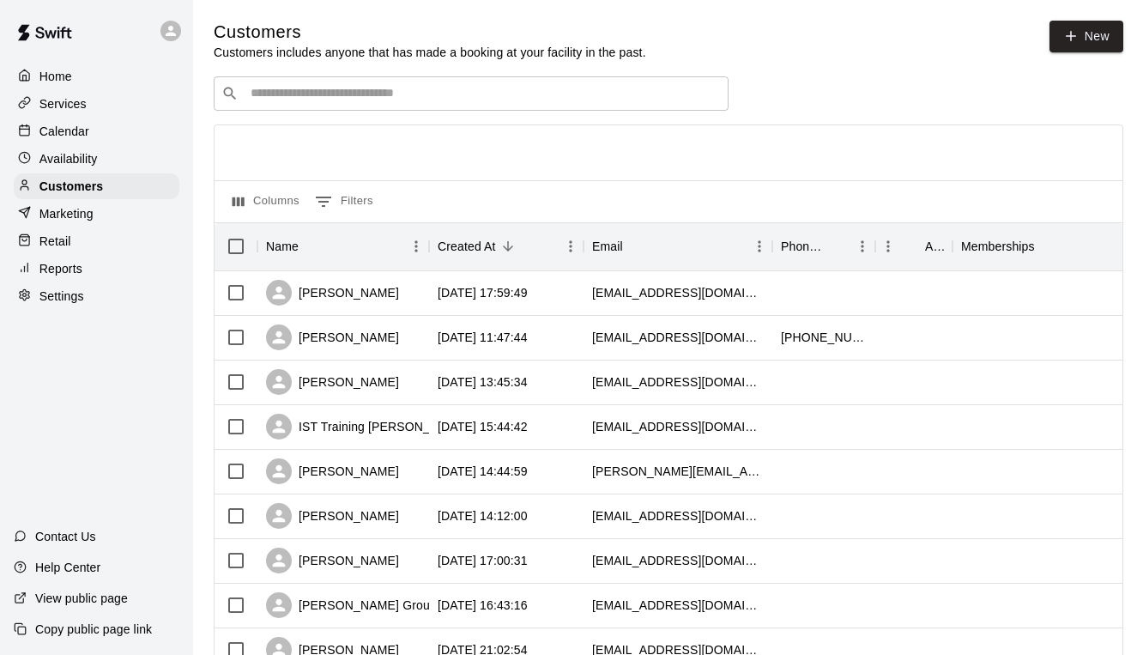
click at [404, 89] on input "Search customers by name or email" at bounding box center [482, 93] width 475 height 17
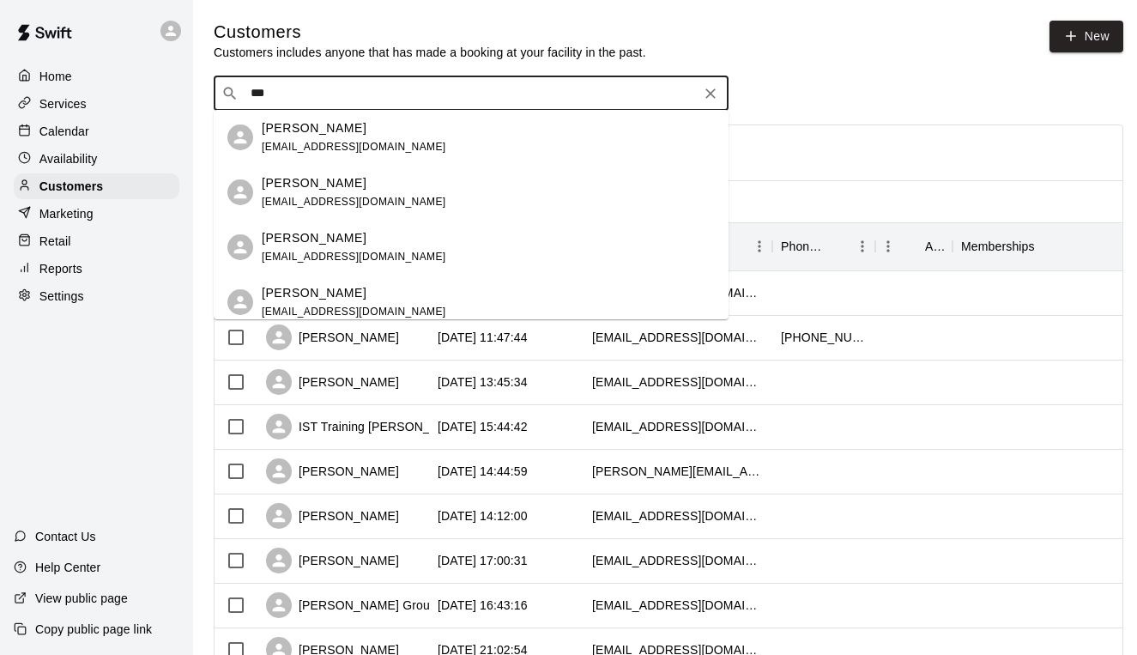
click at [405, 88] on input "***" at bounding box center [470, 93] width 450 height 17
type input "*"
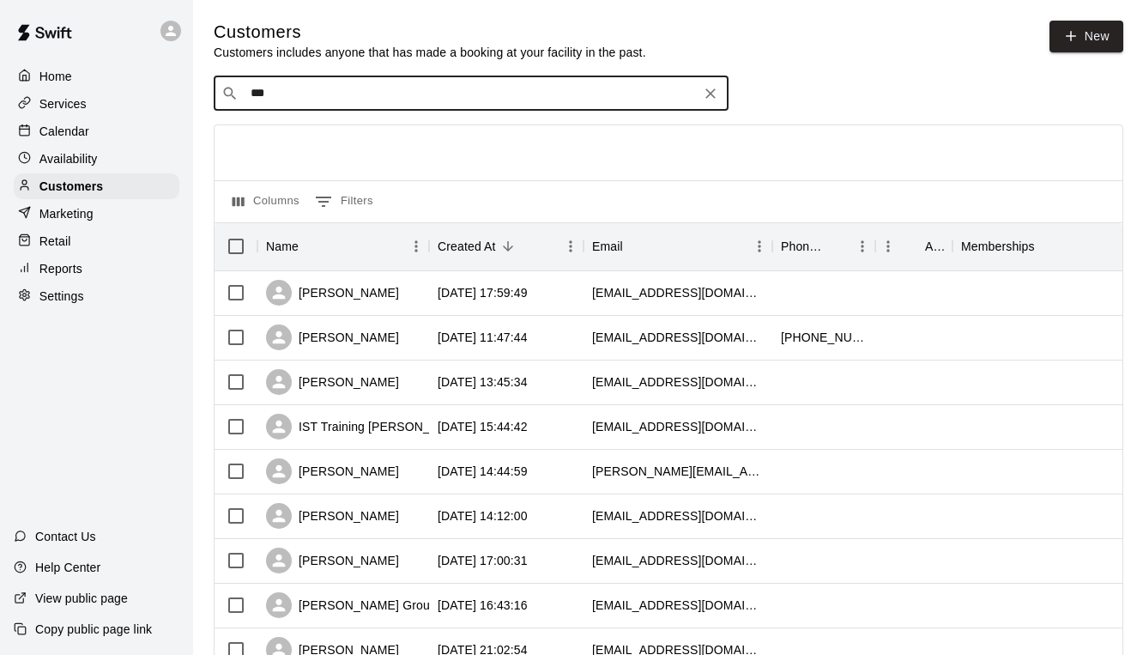
type input "****"
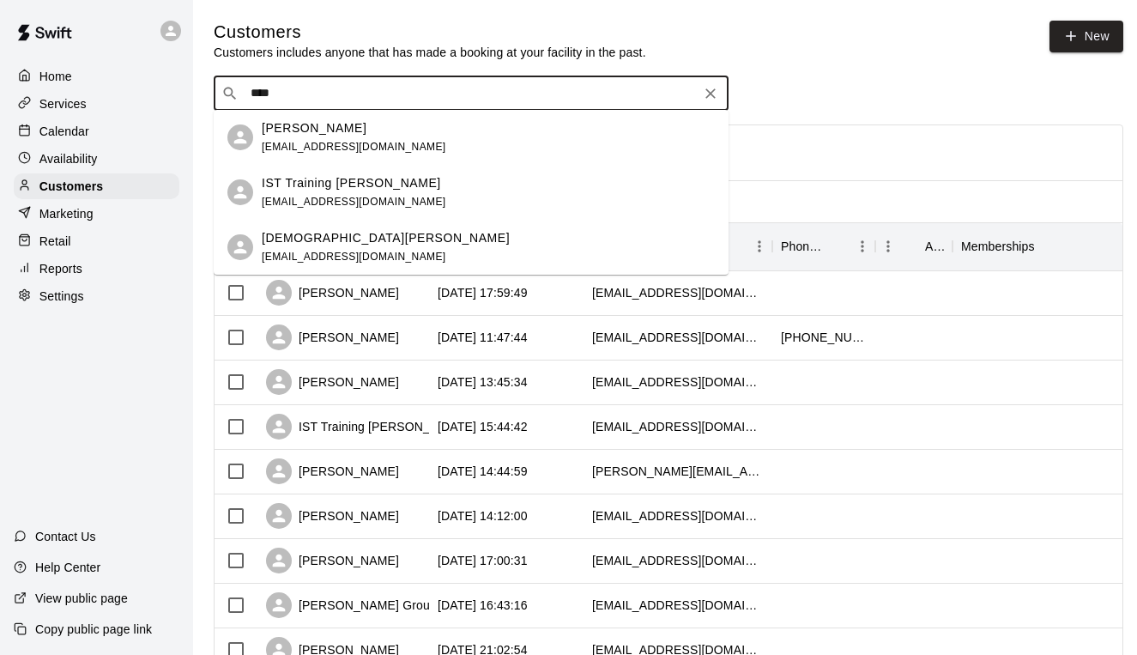
click at [374, 180] on p "IST Training [PERSON_NAME]" at bounding box center [351, 183] width 179 height 18
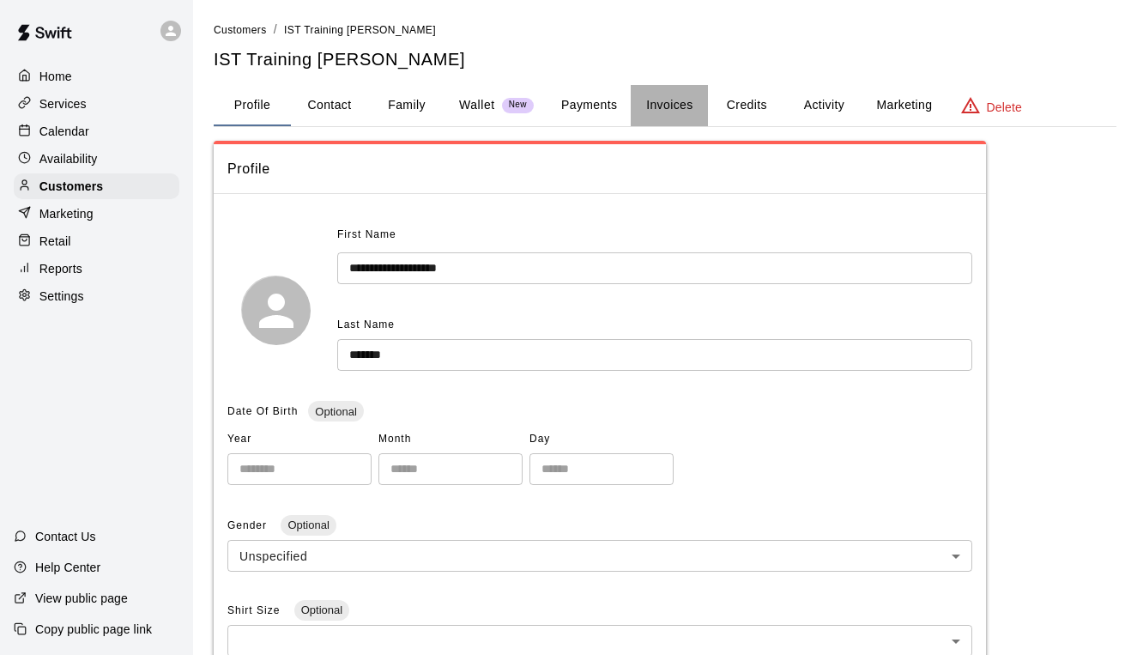
click at [668, 105] on button "Invoices" at bounding box center [669, 105] width 77 height 41
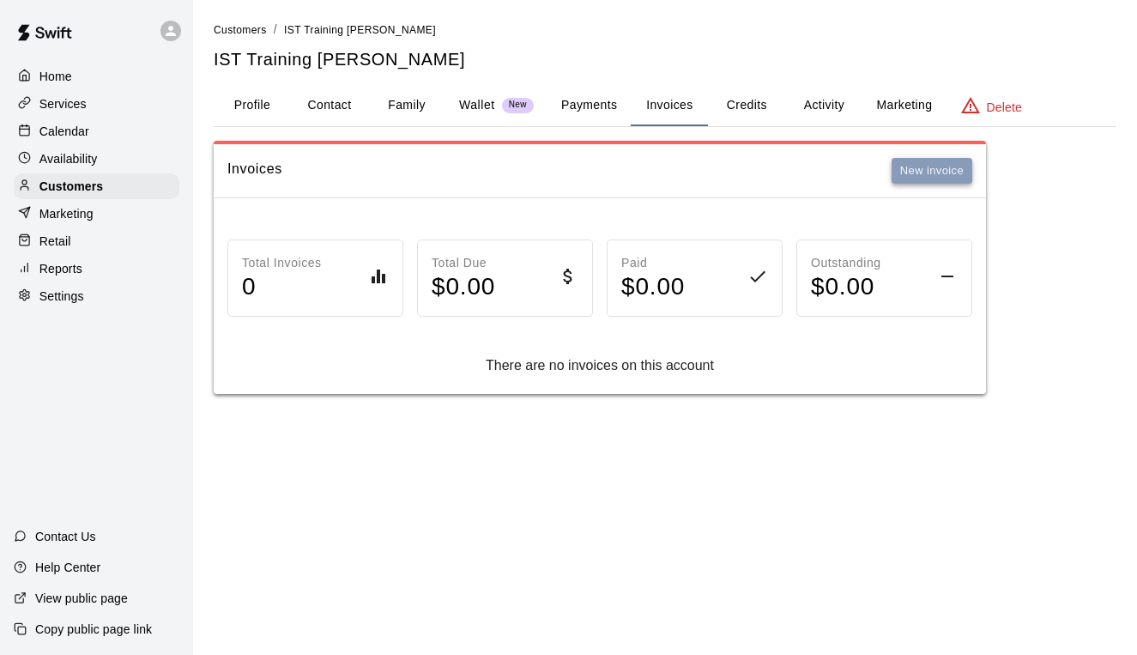
click at [931, 175] on button "New invoice" at bounding box center [932, 171] width 81 height 27
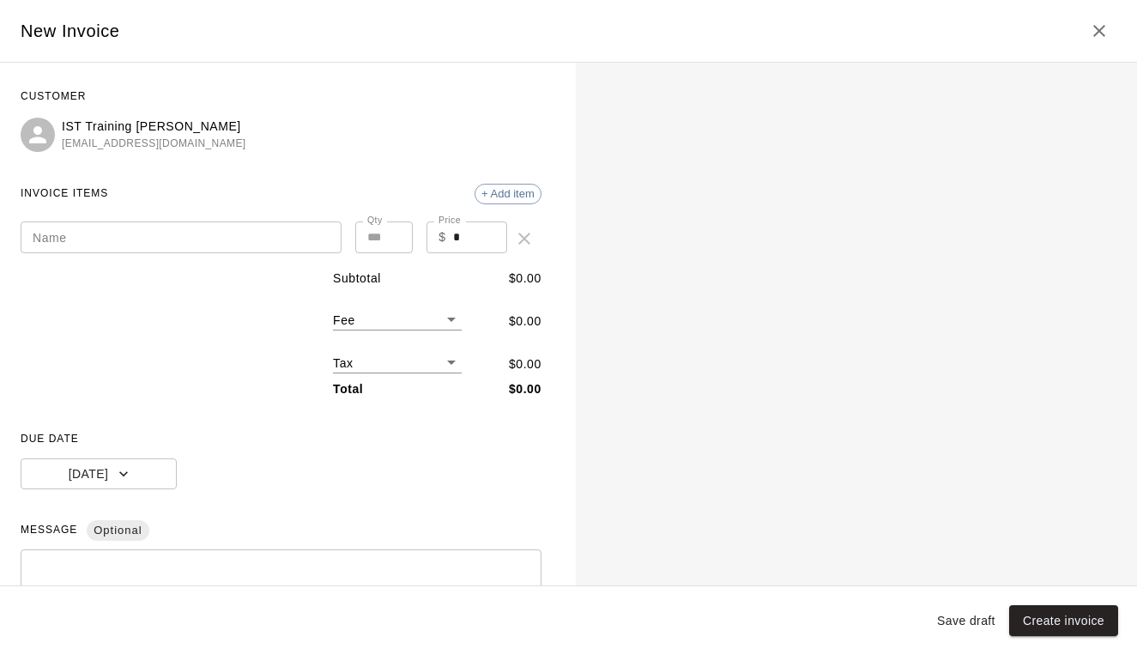
click at [178, 227] on input "Name" at bounding box center [181, 237] width 321 height 32
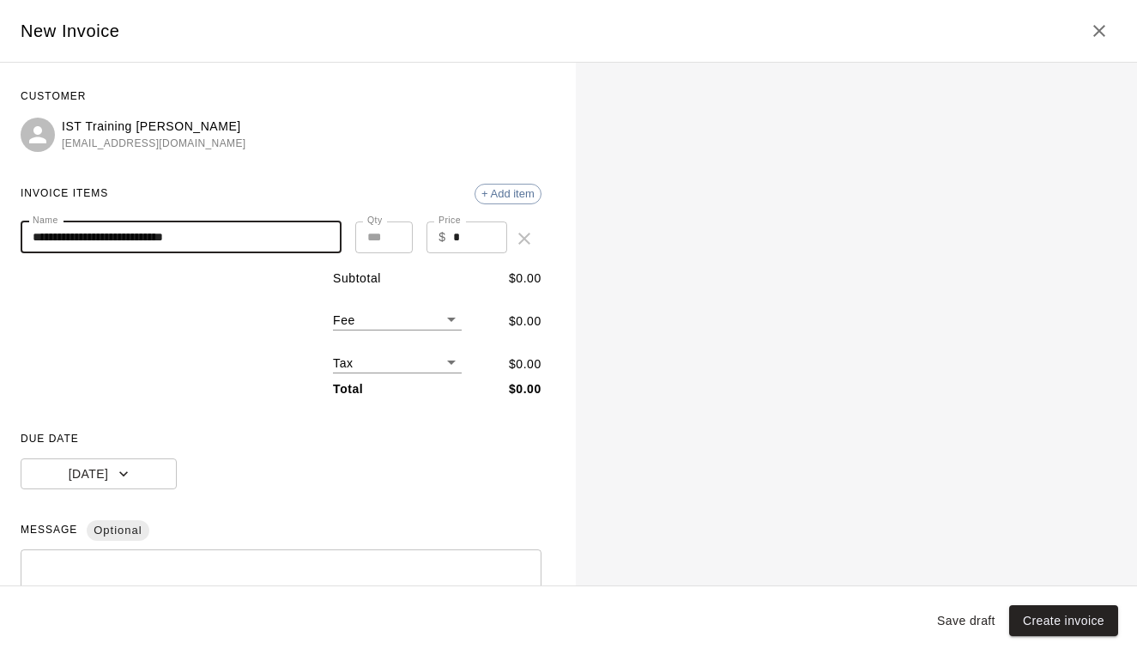
type input "**********"
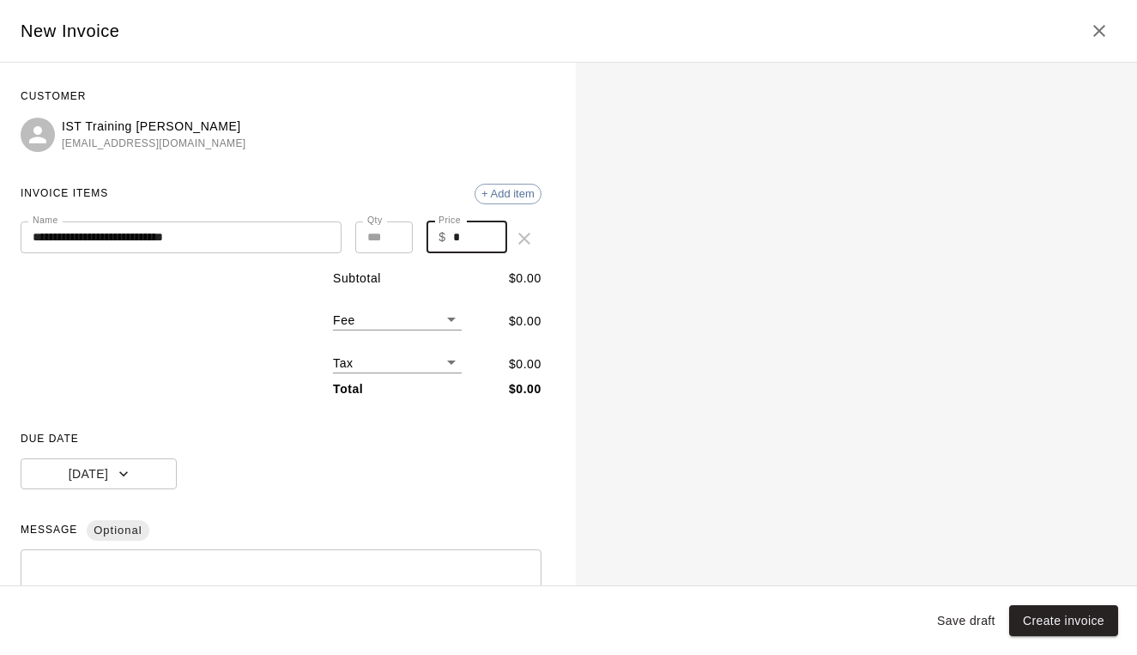
click at [476, 236] on input "*" at bounding box center [480, 237] width 54 height 32
drag, startPoint x: 476, startPoint y: 236, endPoint x: 455, endPoint y: 236, distance: 21.5
click at [456, 236] on input "*" at bounding box center [480, 237] width 54 height 32
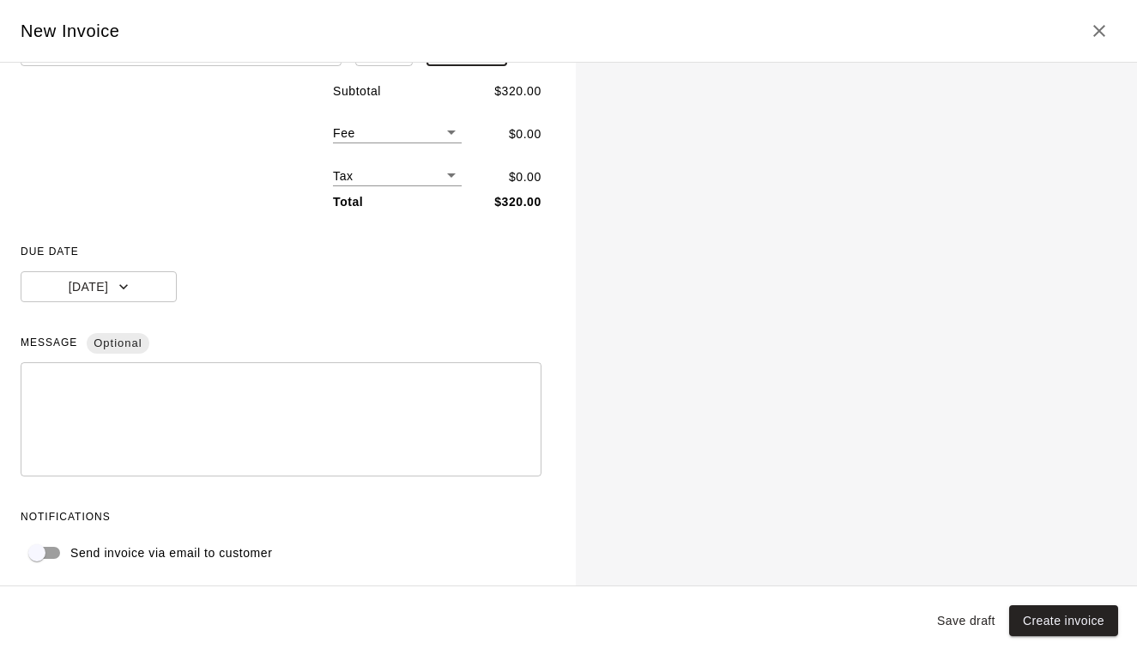
type input "***"
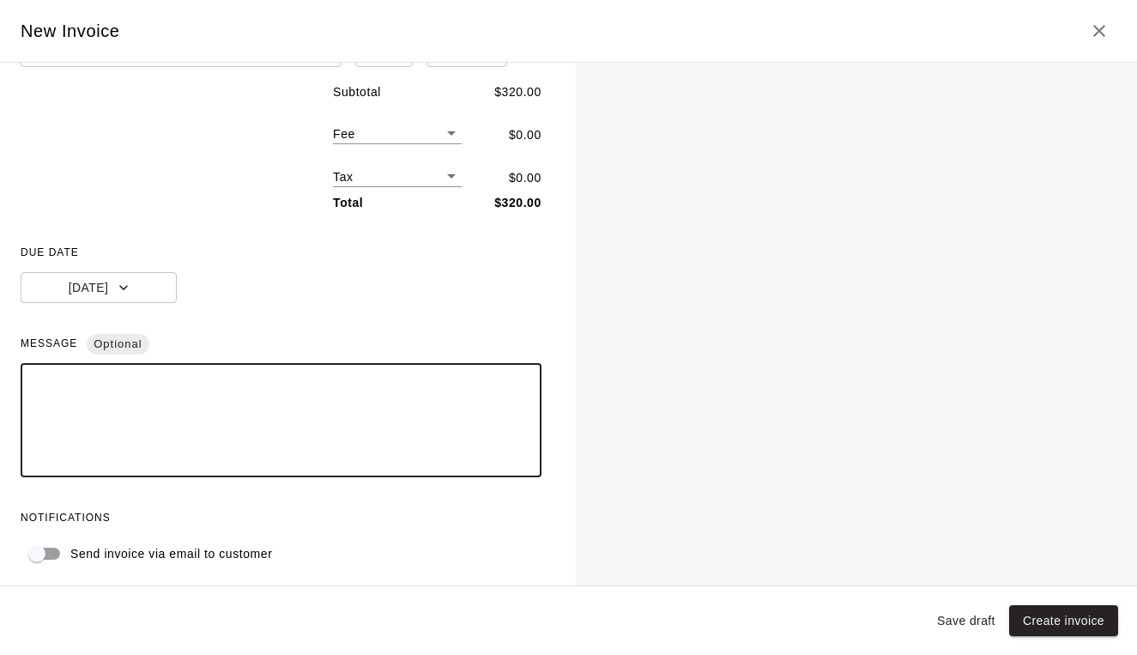
click at [172, 394] on textarea at bounding box center [281, 421] width 497 height 86
type textarea "**********"
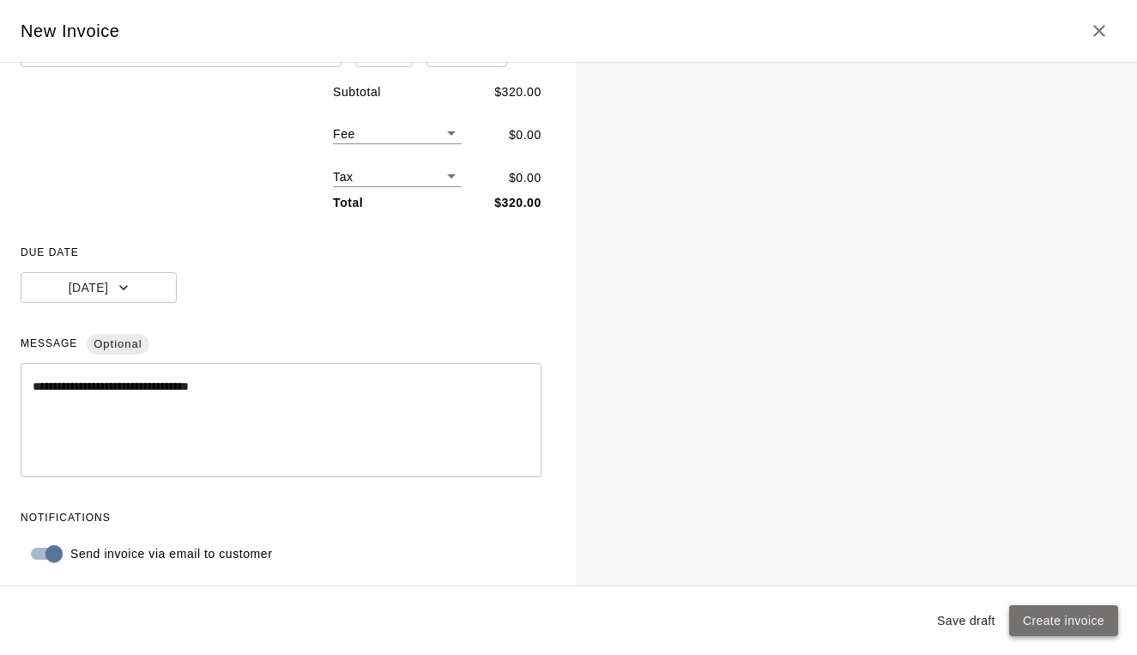
click at [1071, 620] on button "Create invoice" at bounding box center [1063, 621] width 109 height 32
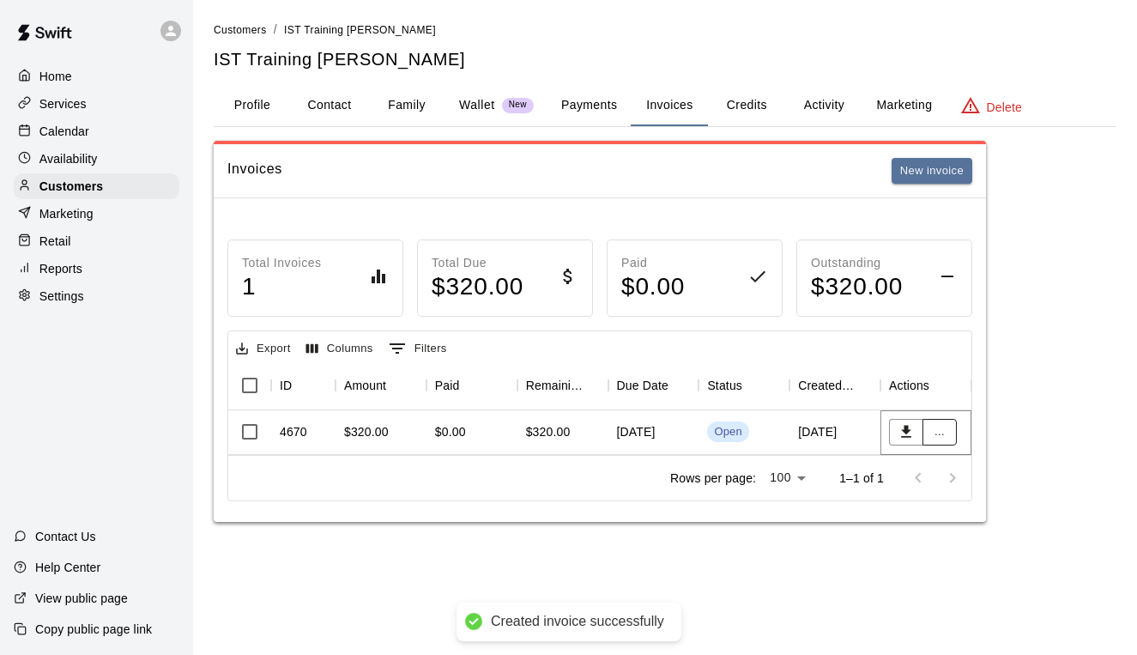
click at [935, 426] on button "..." at bounding box center [939, 432] width 34 height 27
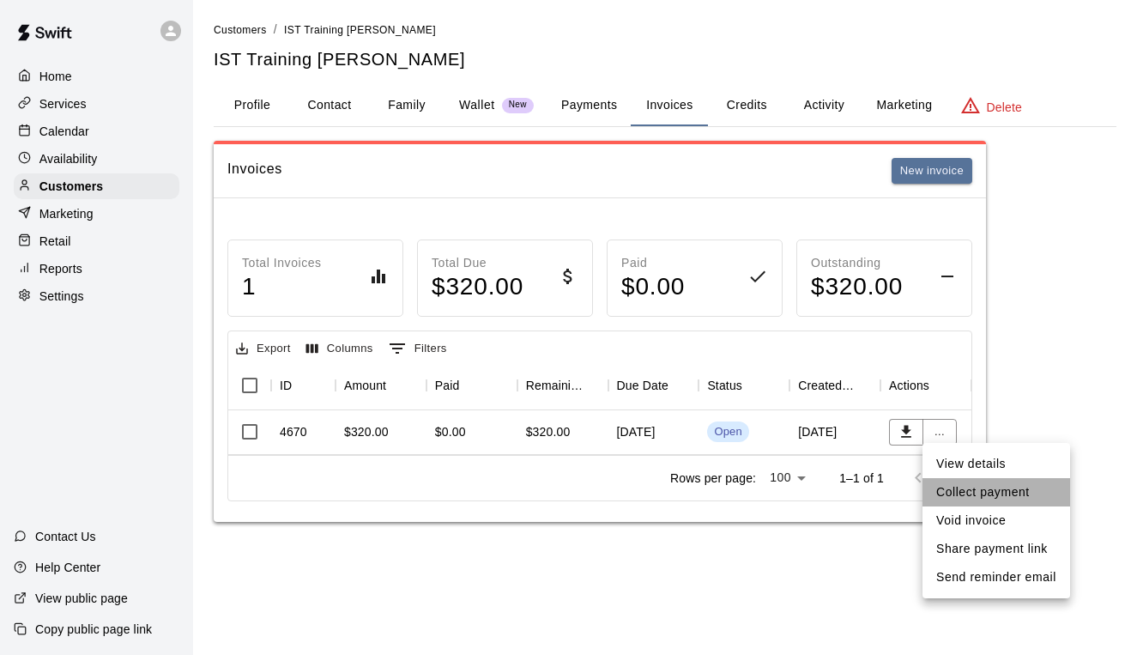
click at [965, 495] on li "Collect payment" at bounding box center [996, 492] width 148 height 28
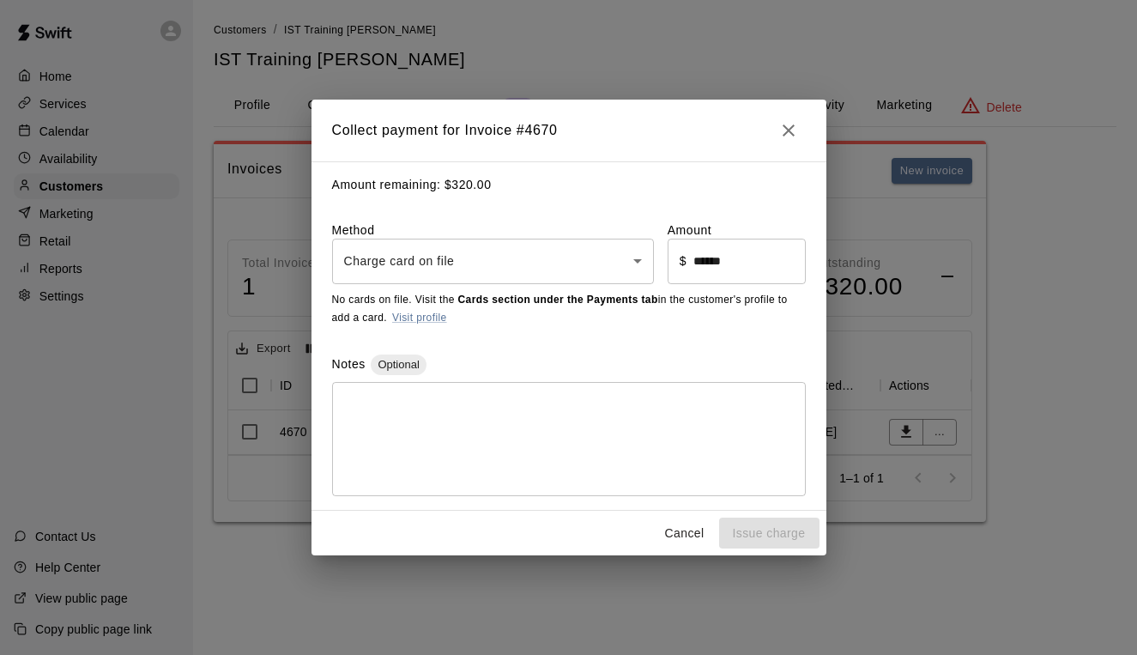
click at [443, 260] on body "Home Services Calendar Availability Customers Marketing Retail Reports Settings…" at bounding box center [568, 278] width 1137 height 556
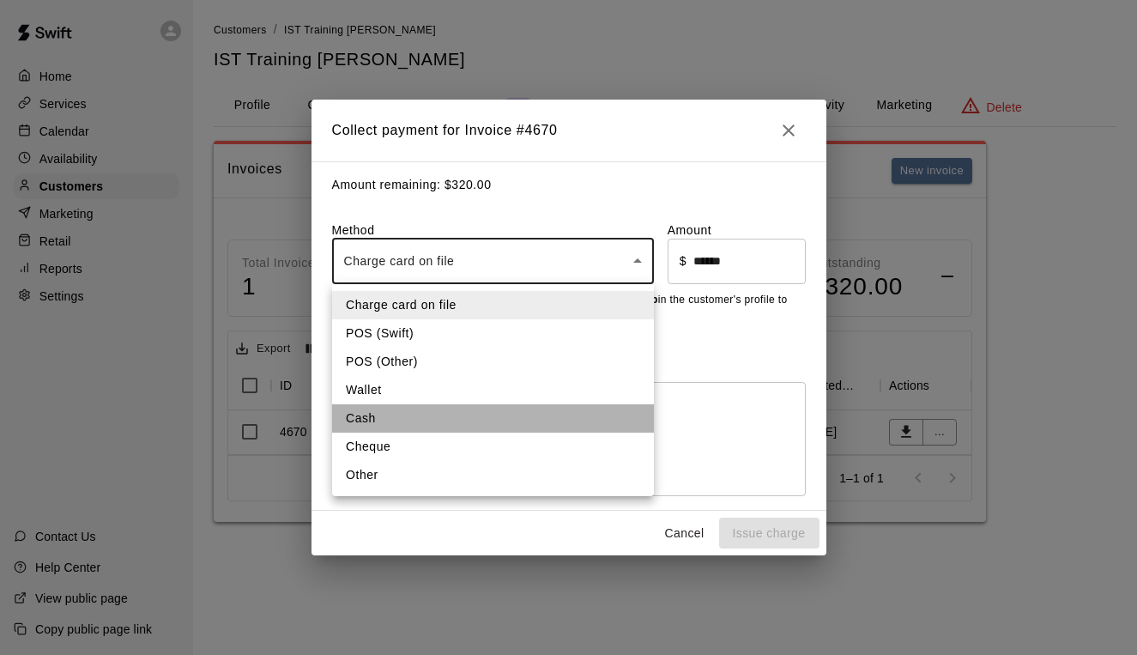
click at [408, 417] on li "Cash" at bounding box center [493, 418] width 322 height 28
type input "****"
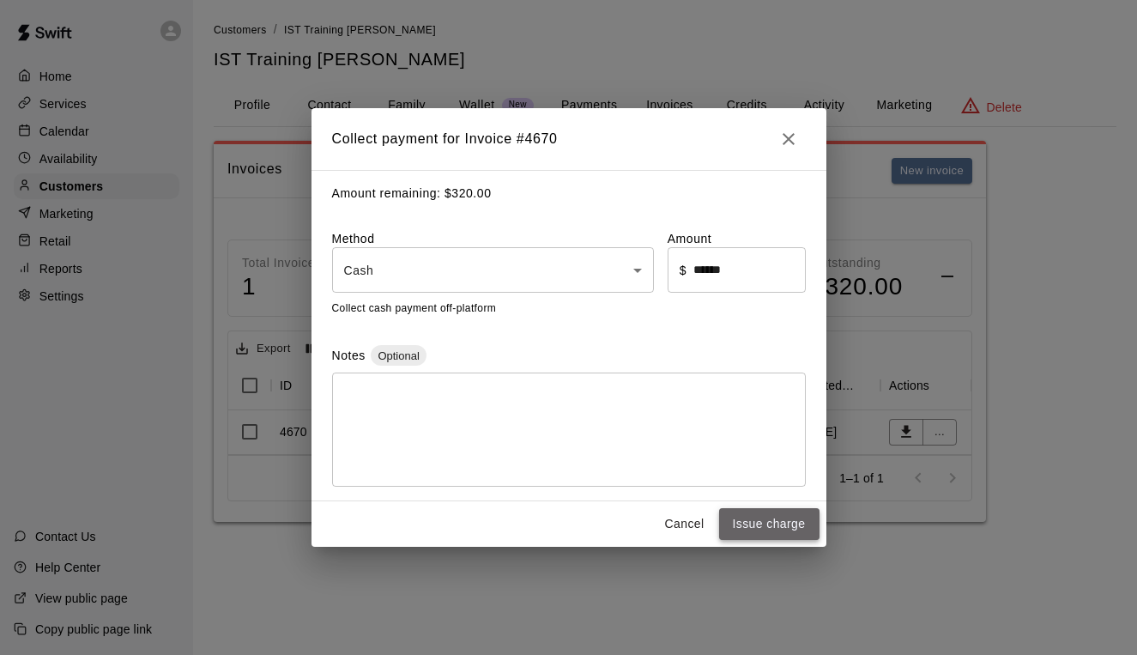
click at [776, 523] on button "Issue charge" at bounding box center [769, 524] width 100 height 32
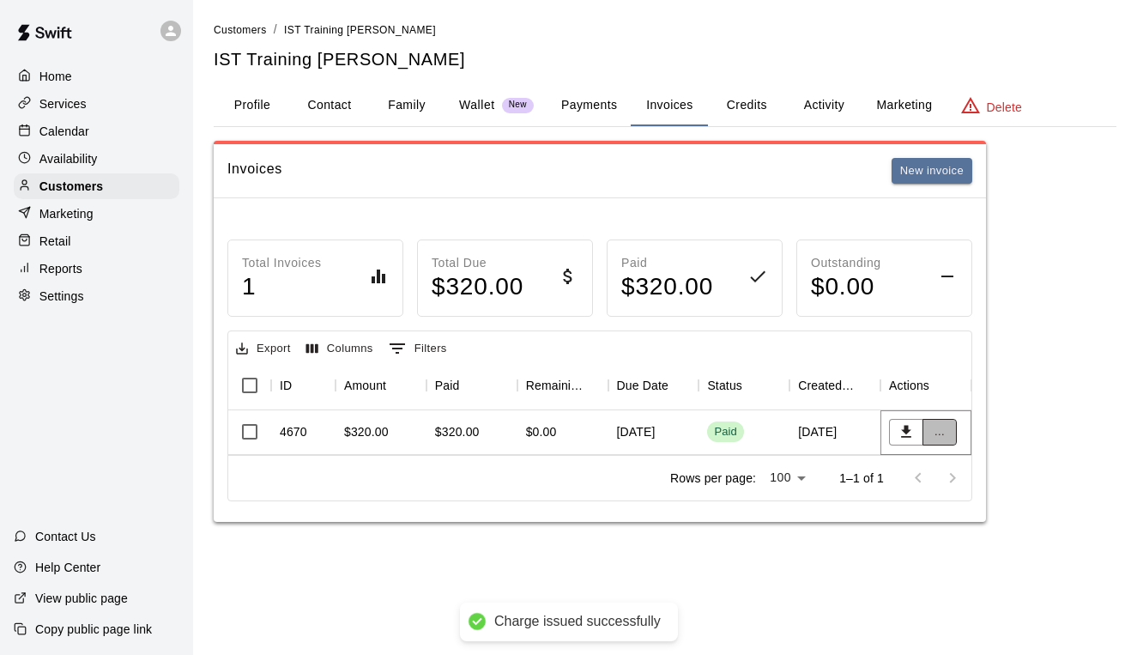
click at [941, 426] on button "..." at bounding box center [939, 432] width 34 height 27
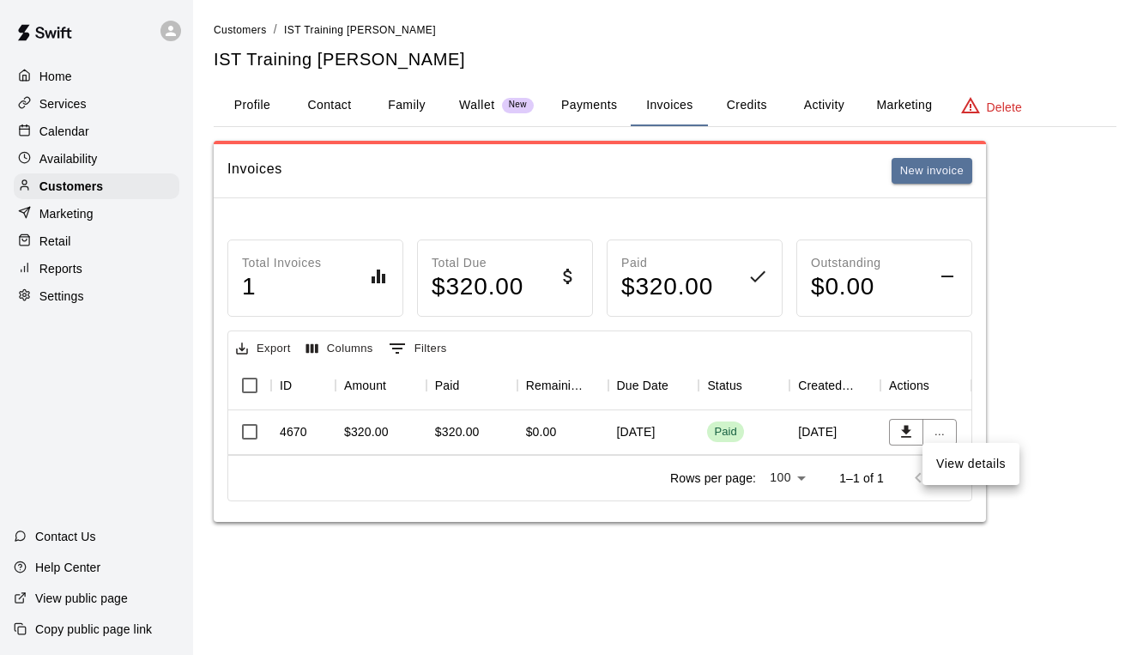
click at [938, 431] on div at bounding box center [568, 327] width 1137 height 655
click at [938, 431] on button "..." at bounding box center [939, 432] width 34 height 27
click at [947, 462] on li "View details" at bounding box center [970, 464] width 97 height 28
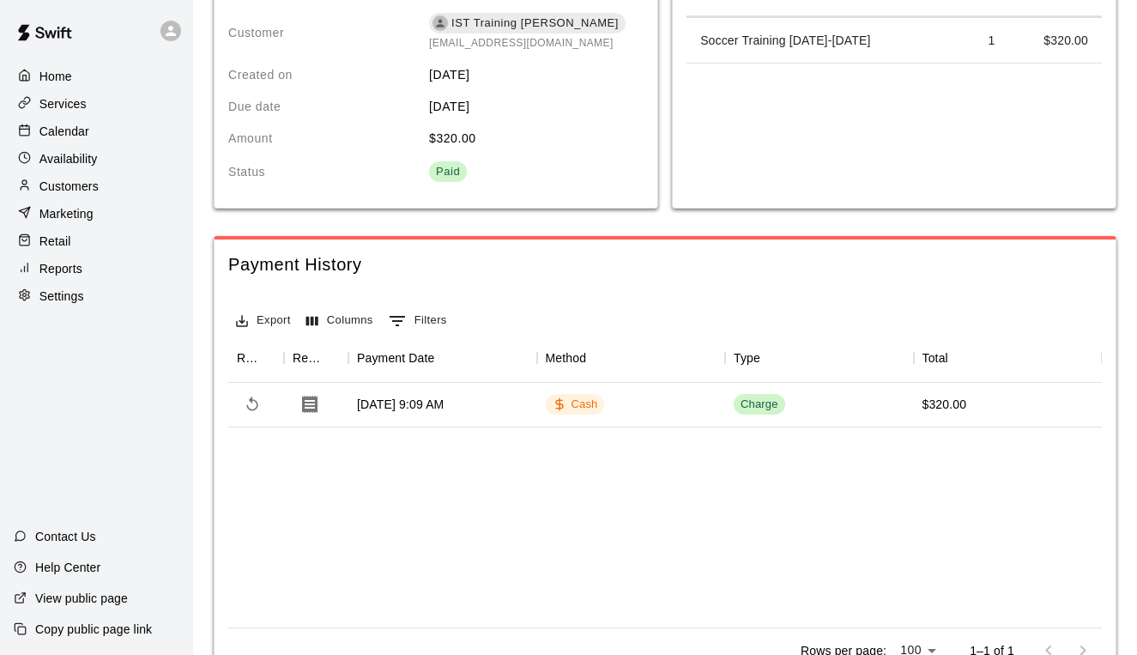
scroll to position [174, 0]
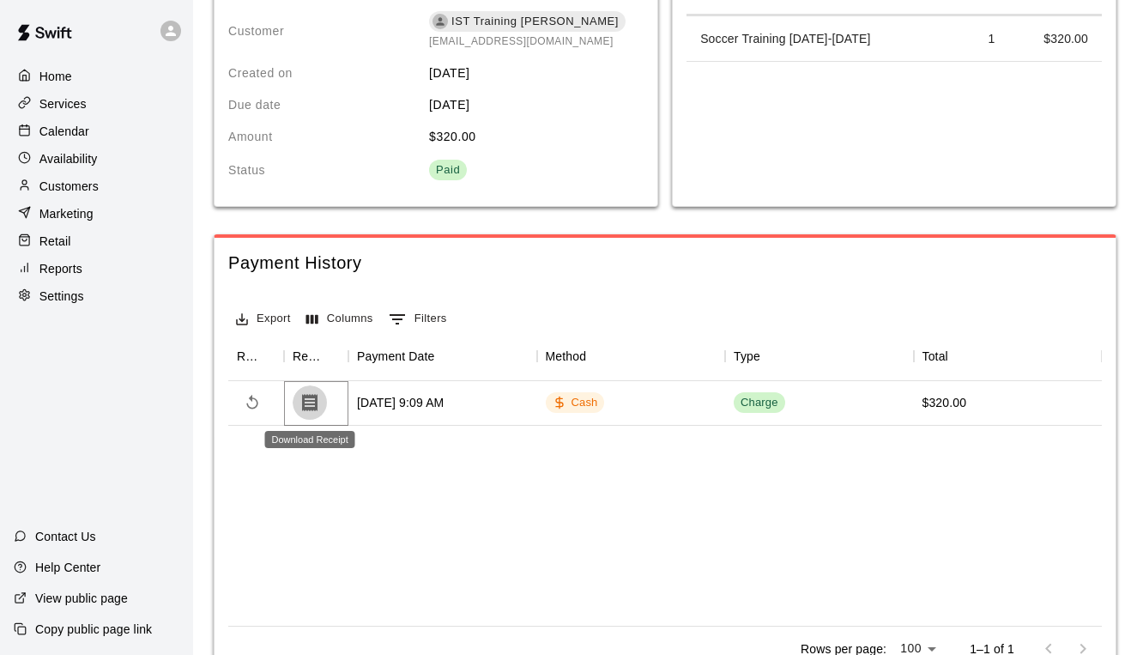
click at [311, 404] on icon "Download Receipt" at bounding box center [309, 402] width 21 height 21
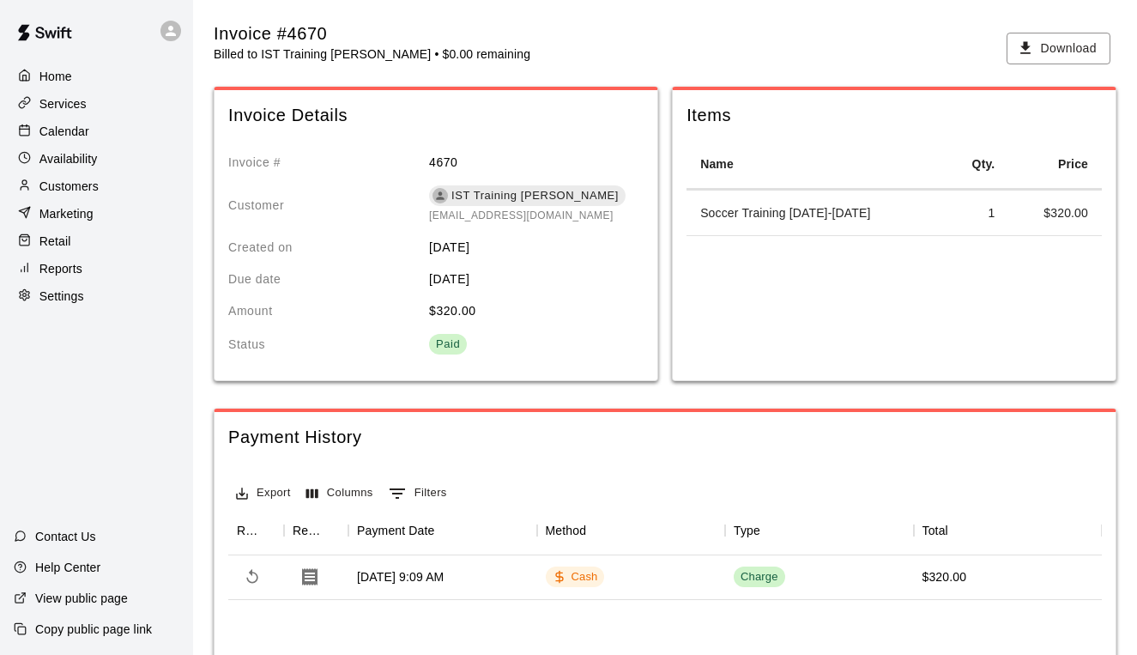
scroll to position [0, 0]
click at [63, 188] on p "Customers" at bounding box center [68, 186] width 59 height 17
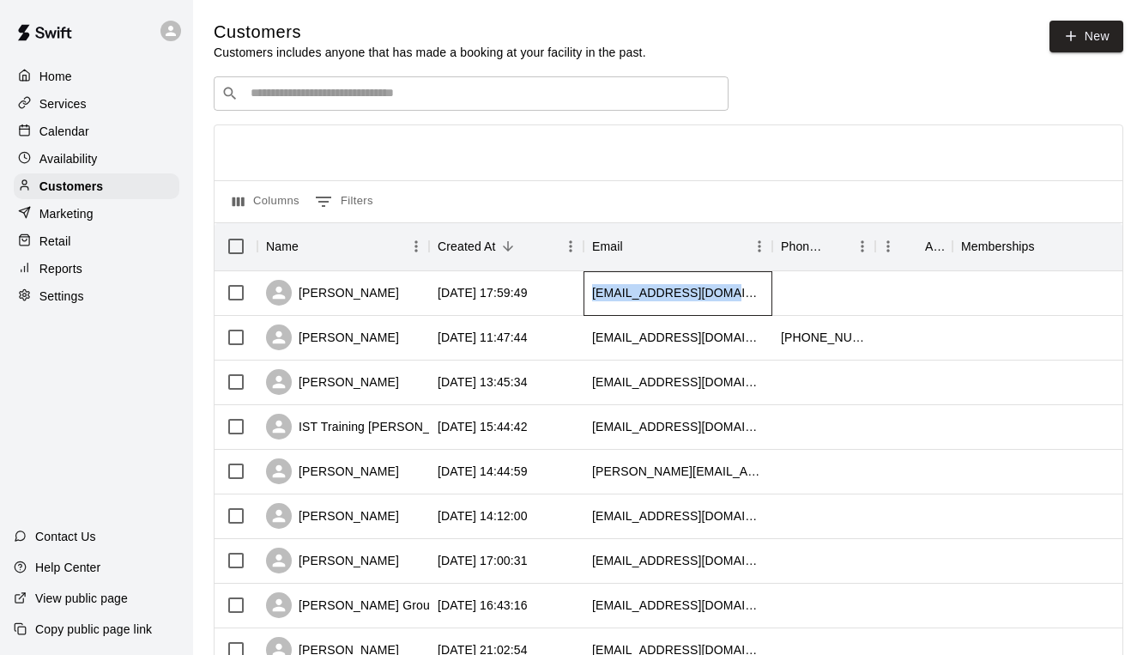
drag, startPoint x: 591, startPoint y: 290, endPoint x: 750, endPoint y: 290, distance: 158.7
click at [750, 290] on div "[EMAIL_ADDRESS][DOMAIN_NAME]" at bounding box center [677, 293] width 189 height 45
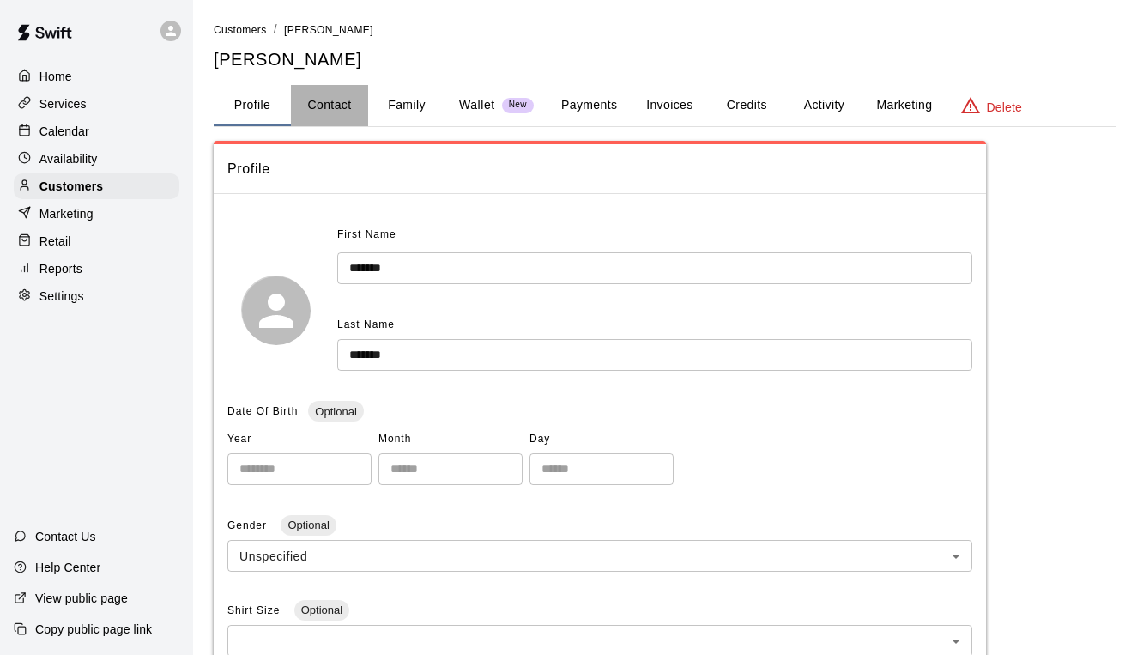
click at [338, 102] on button "Contact" at bounding box center [329, 105] width 77 height 41
select select "**"
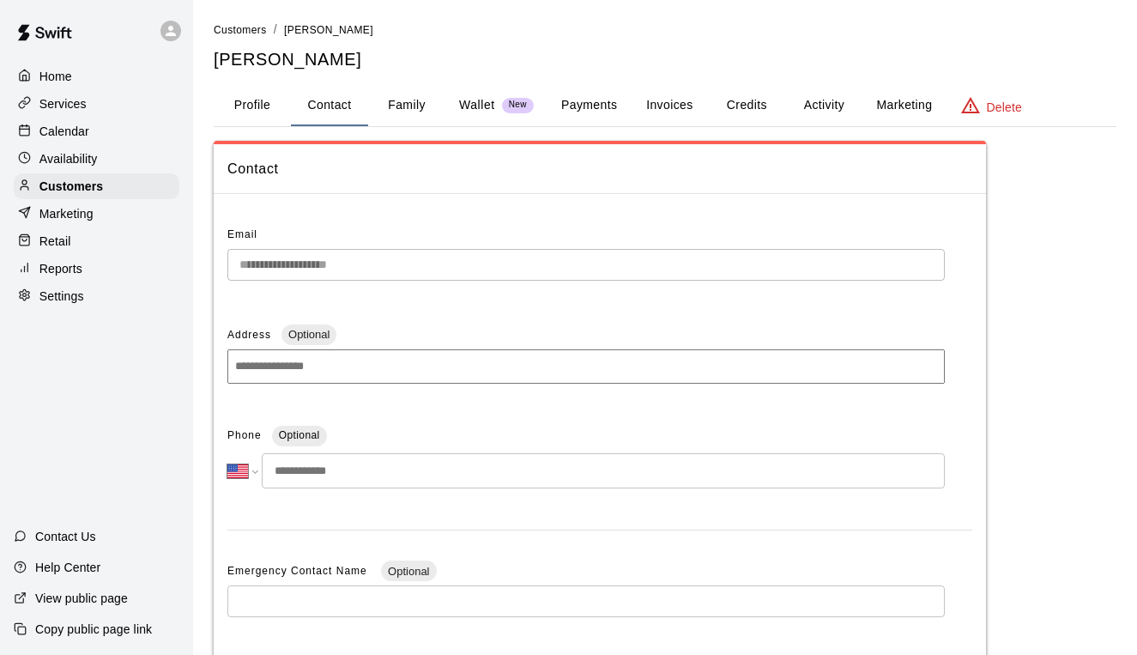
click at [225, 259] on div "**********" at bounding box center [600, 544] width 772 height 672
